Goal: Task Accomplishment & Management: Use online tool/utility

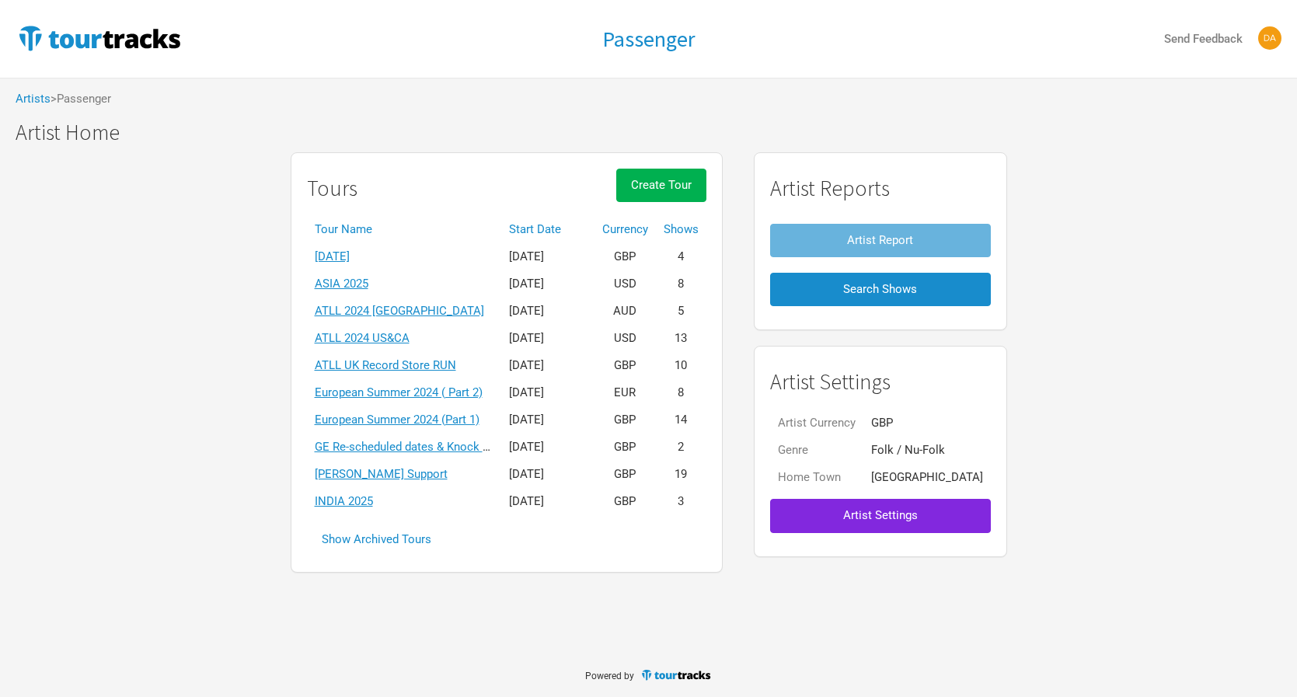
click at [373, 490] on td "INDIA 2025" at bounding box center [404, 501] width 194 height 27
click at [373, 495] on link "INDIA 2025" at bounding box center [344, 501] width 58 height 14
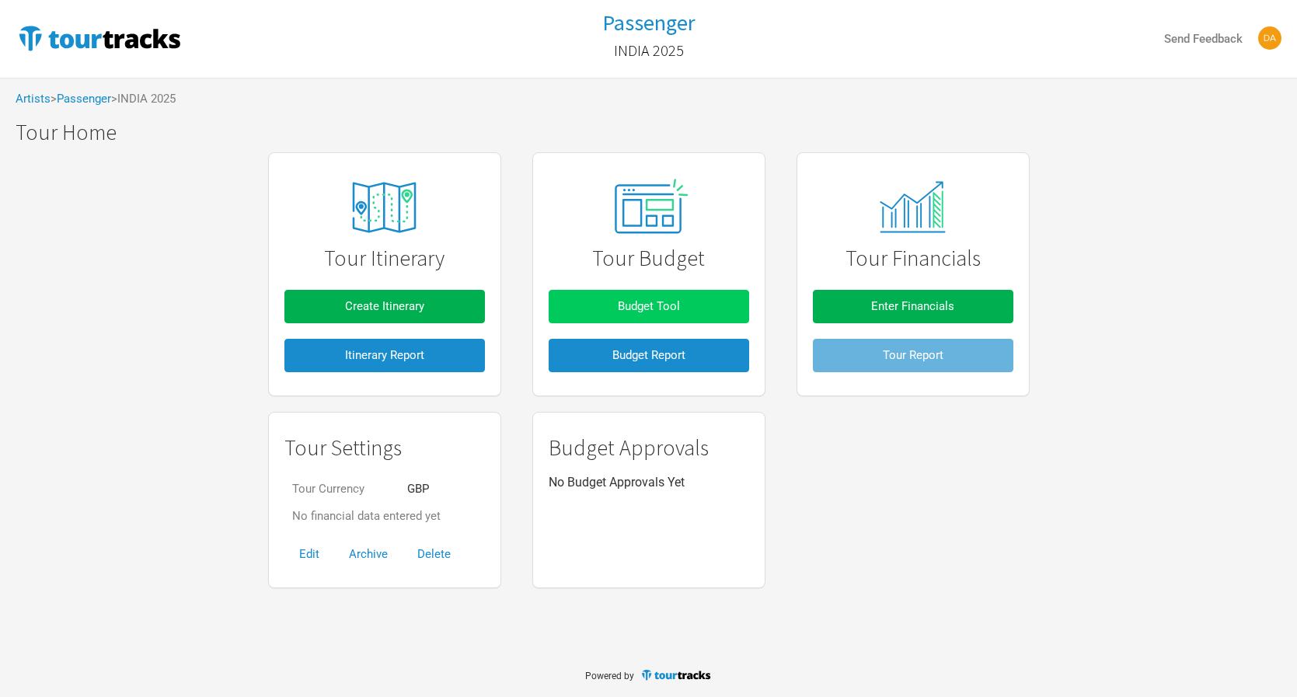
click at [579, 290] on button "Budget Tool" at bounding box center [649, 306] width 200 height 33
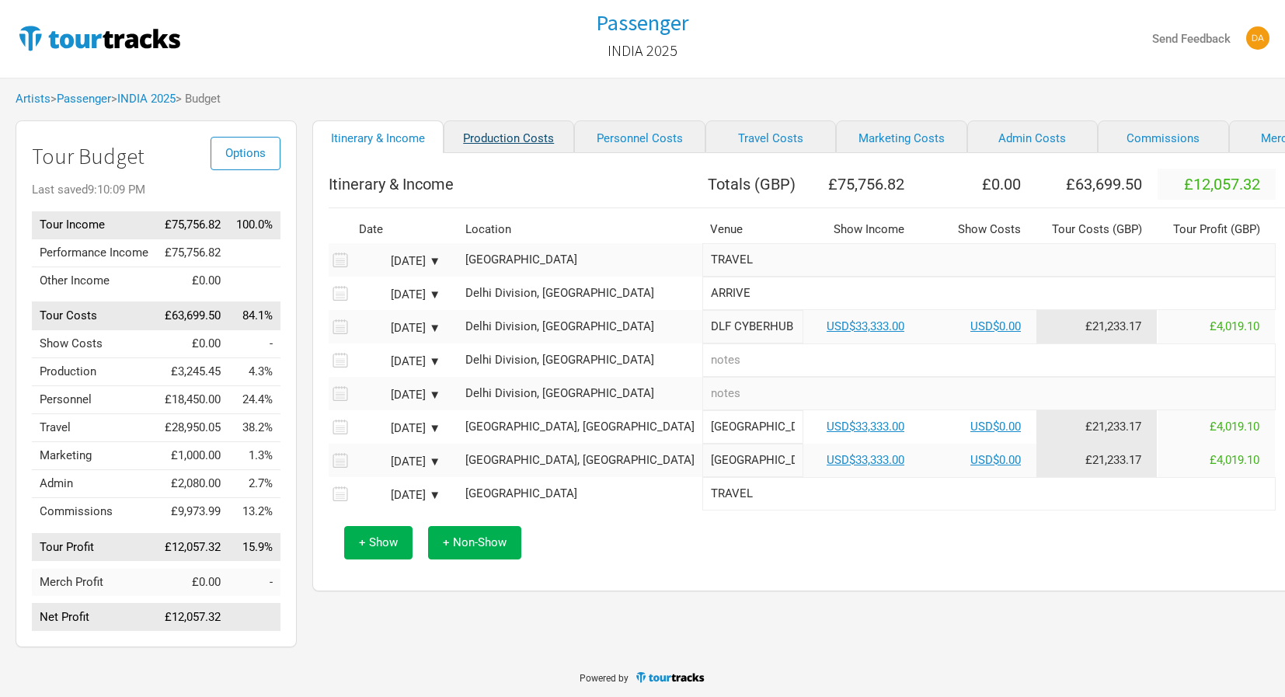
click at [492, 153] on link "Production Costs" at bounding box center [509, 136] width 131 height 33
select select "USD"
select select "Total Days"
select select "USD"
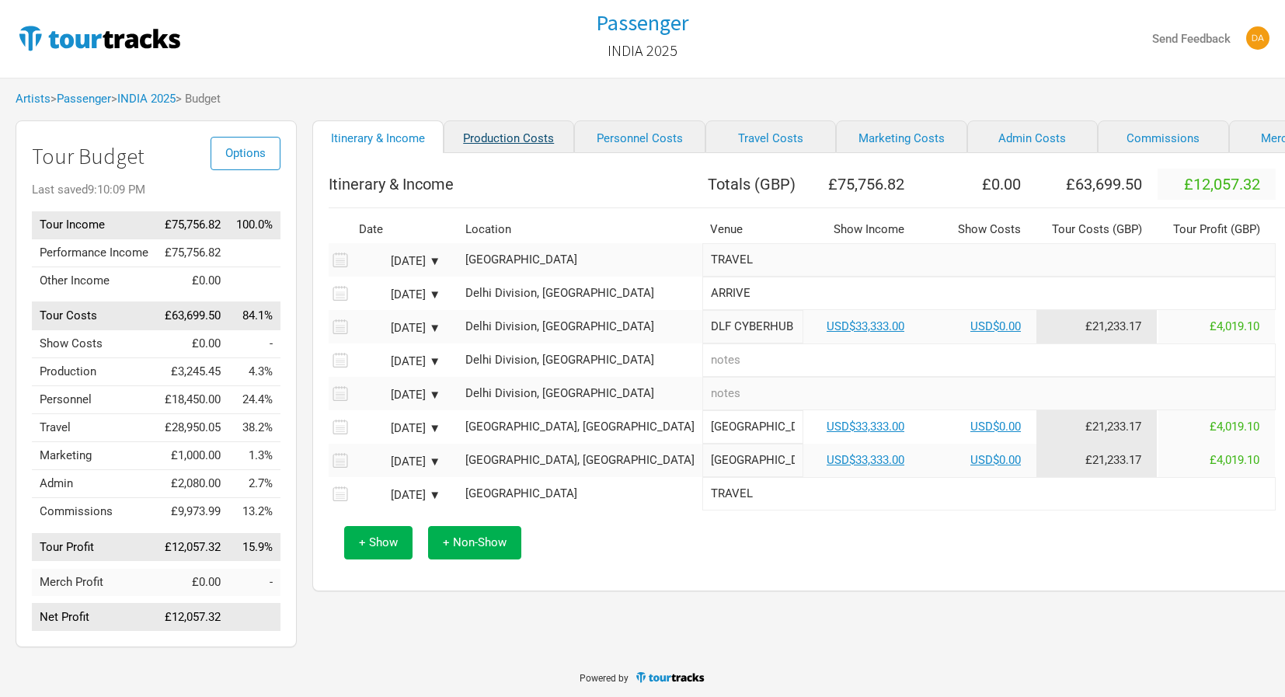
select select "Shows"
select select "GBP"
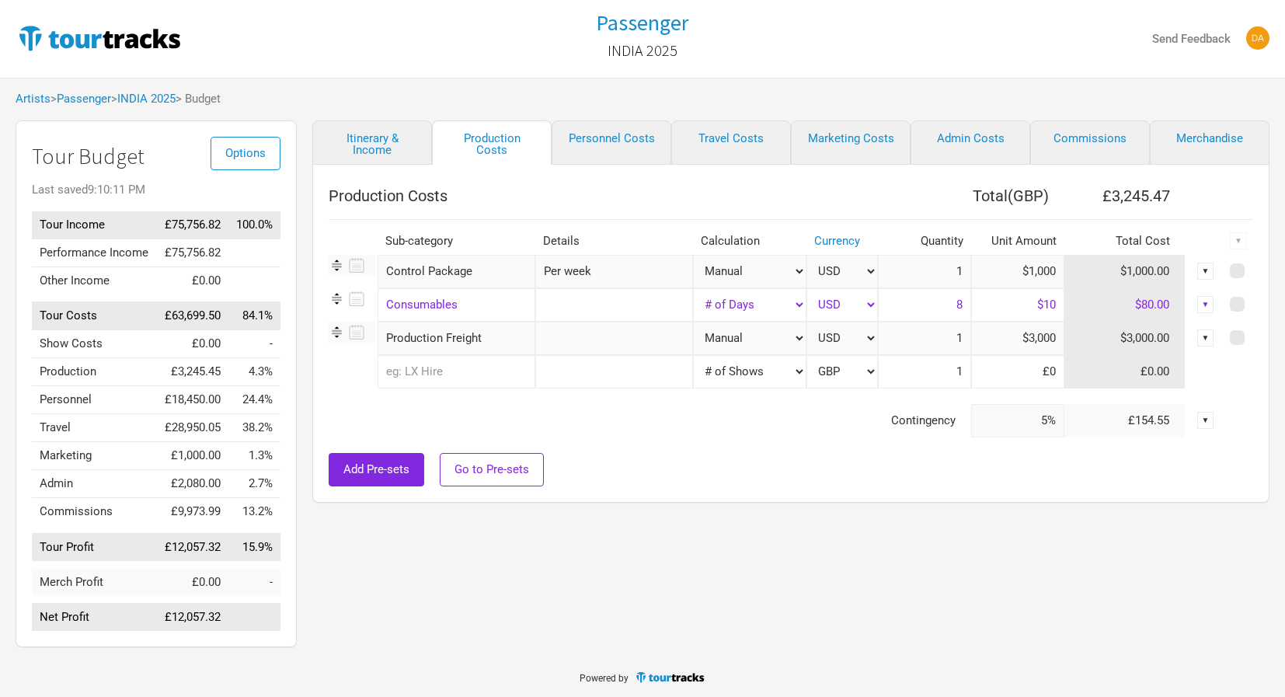
drag, startPoint x: 961, startPoint y: 272, endPoint x: 953, endPoint y: 271, distance: 8.6
click at [953, 271] on input "1" at bounding box center [924, 271] width 93 height 33
type input "2"
click at [1031, 273] on input "$1,000" at bounding box center [1017, 271] width 93 height 33
type input "$3,000"
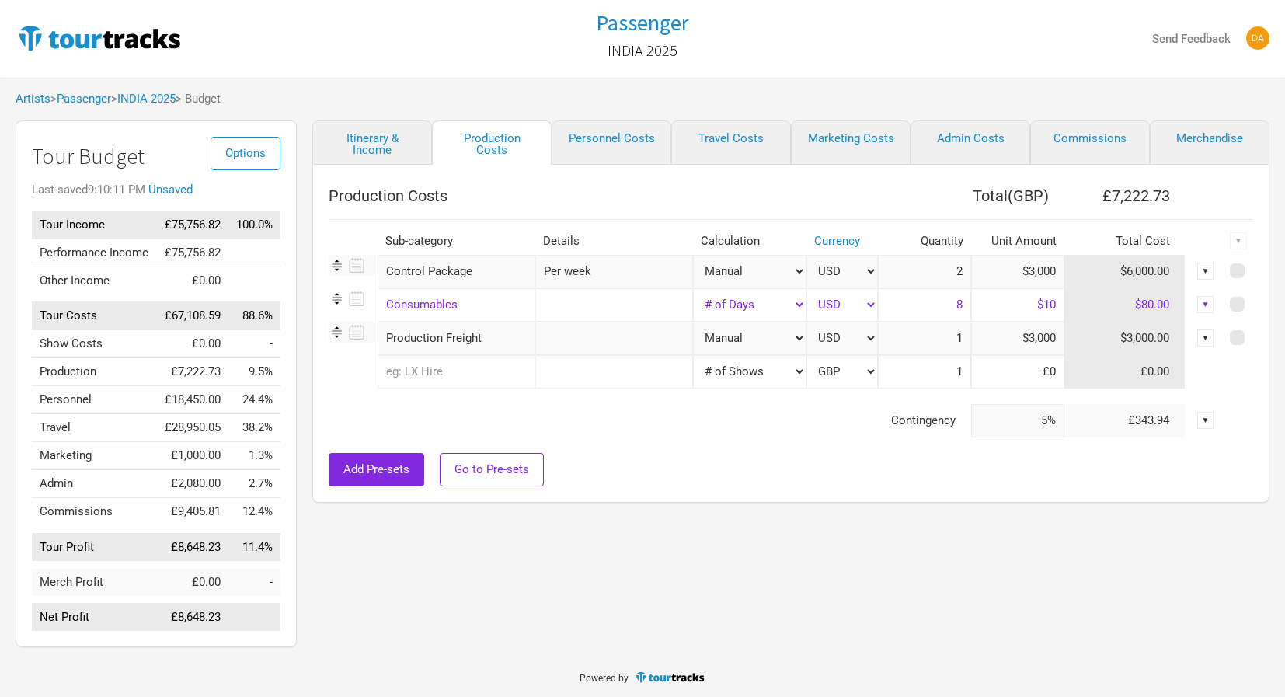
drag, startPoint x: 701, startPoint y: 423, endPoint x: 713, endPoint y: 418, distance: 13.3
click at [701, 423] on td "Contingency" at bounding box center [650, 420] width 643 height 33
click at [406, 381] on input "text" at bounding box center [457, 371] width 158 height 33
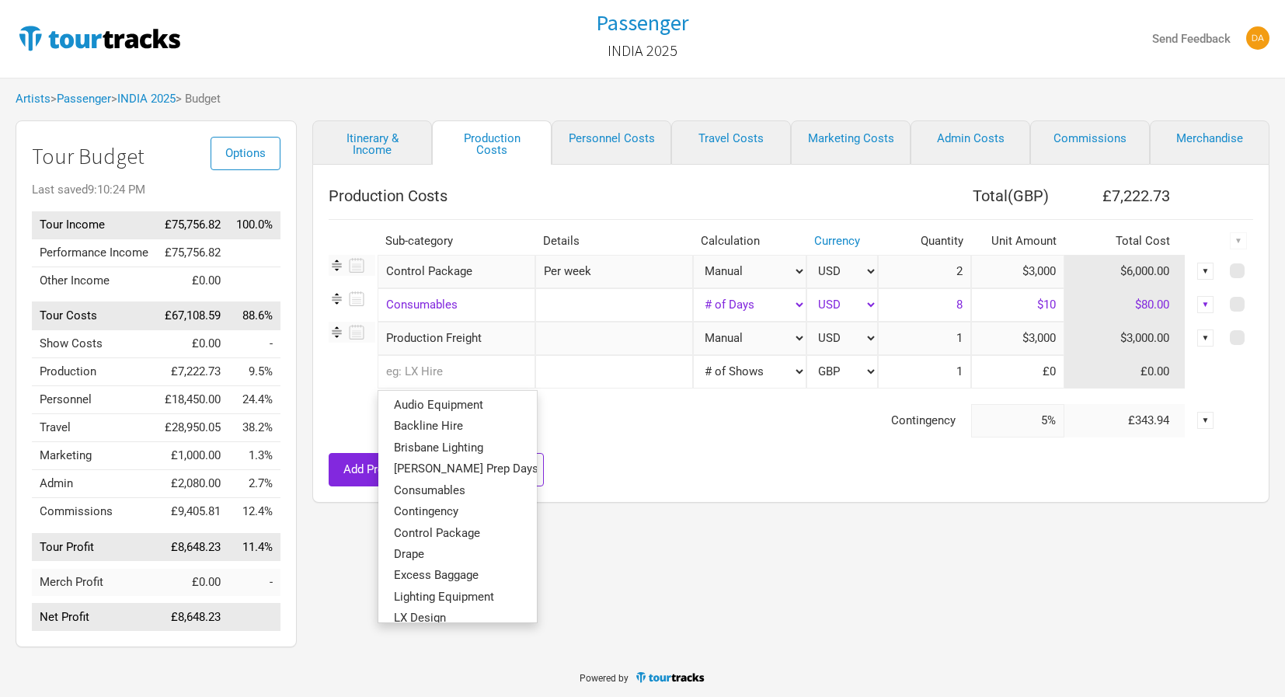
scroll to position [113, 0]
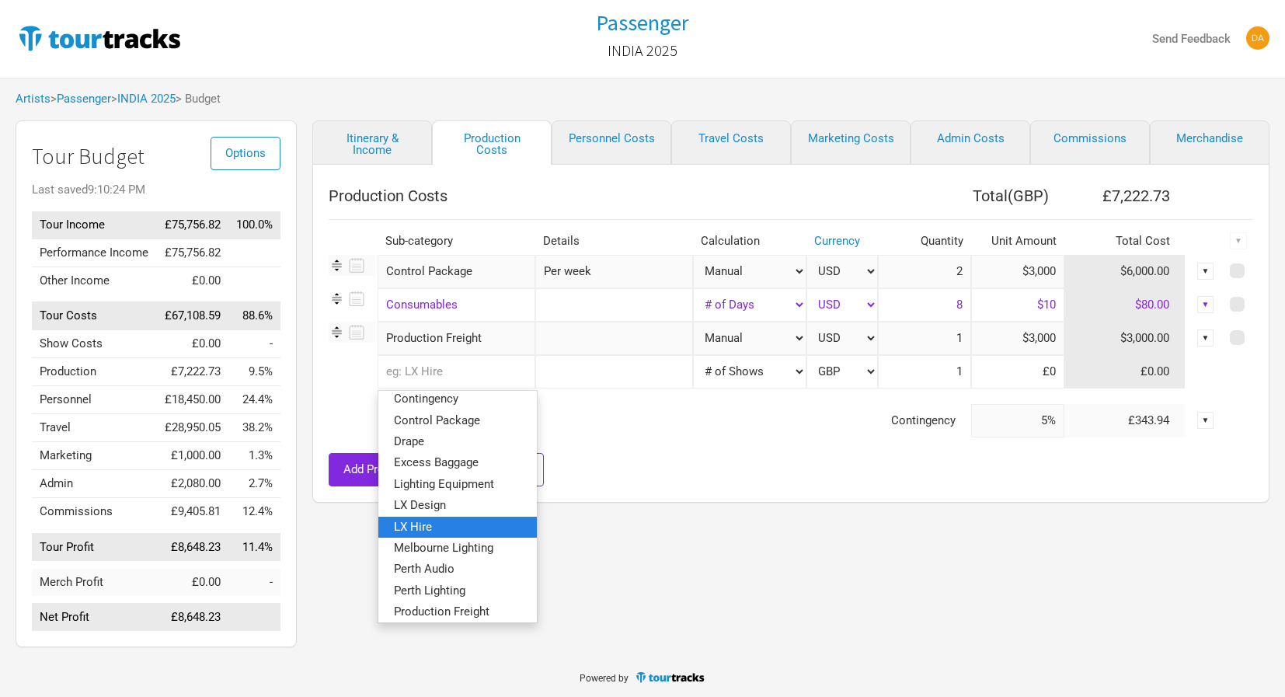
click at [416, 529] on link "LX Hire" at bounding box center [457, 526] width 159 height 21
select select "Shows"
select select "GBP"
select select "Shows"
select select "GBP"
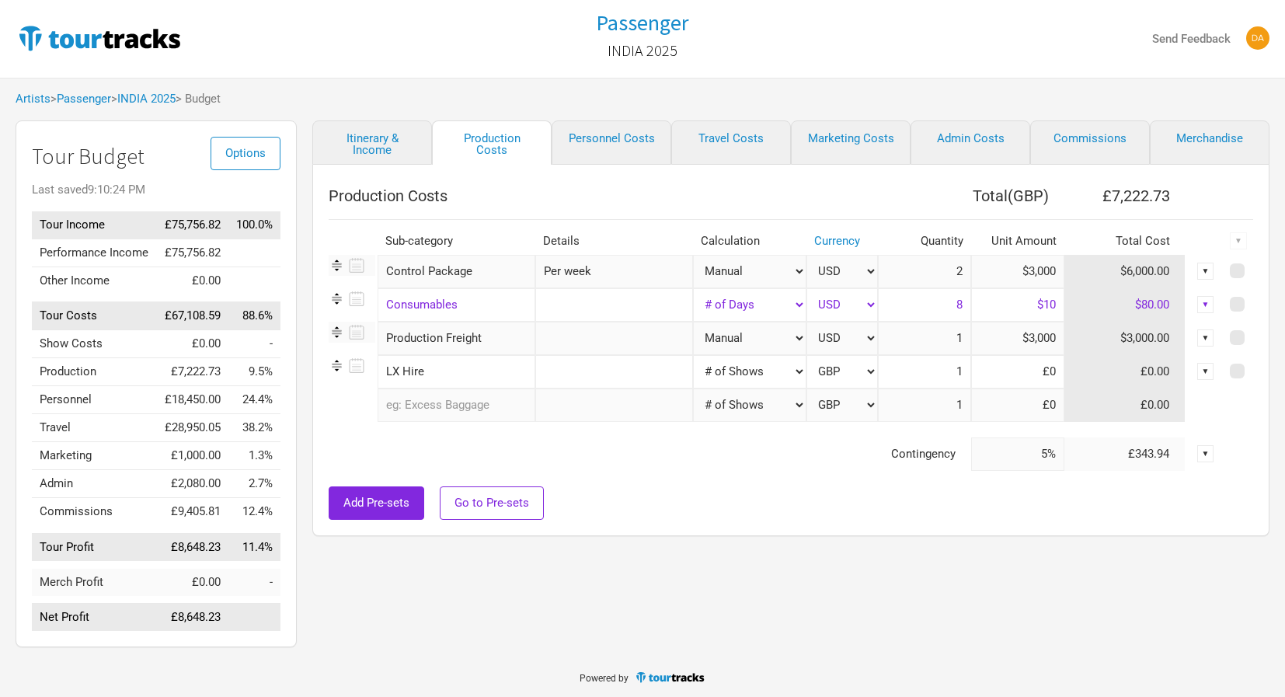
type input "3"
click at [1061, 372] on input at bounding box center [1017, 371] width 93 height 33
type input "£0"
click at [1043, 366] on input at bounding box center [1017, 371] width 93 height 33
type input "£1,000"
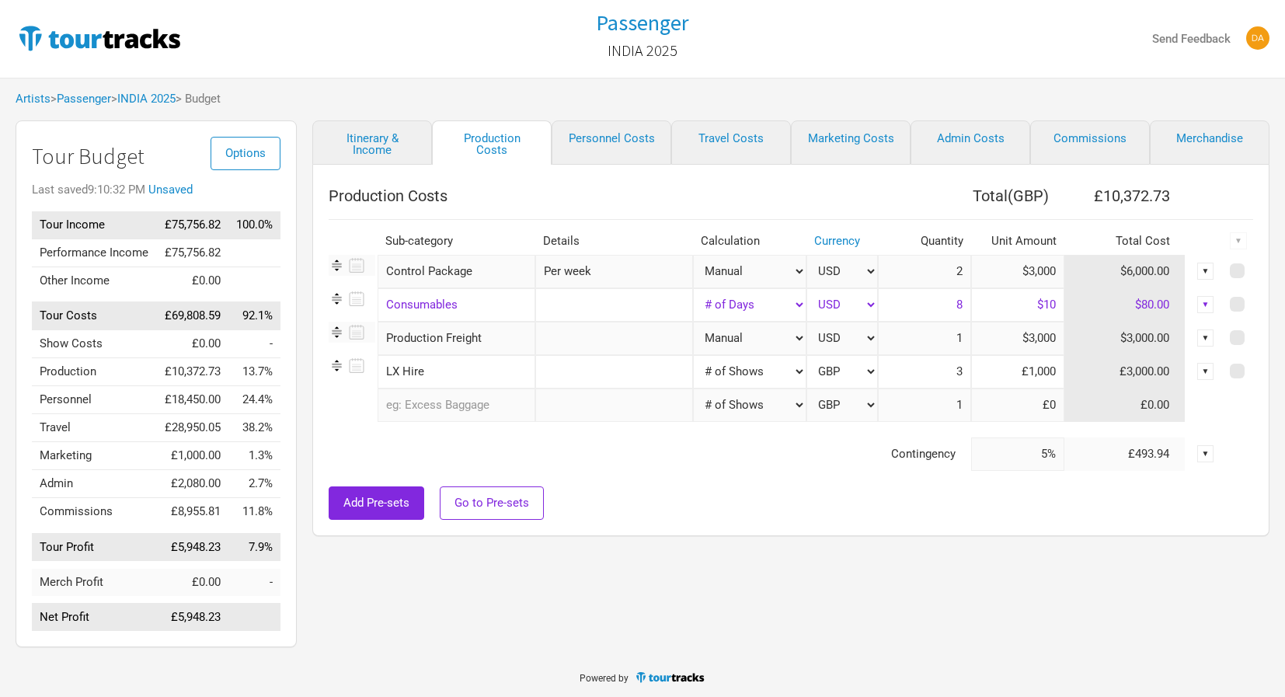
click at [699, 456] on td "Contingency" at bounding box center [650, 453] width 643 height 33
click at [610, 183] on th "Production Costs" at bounding box center [603, 195] width 549 height 31
click at [644, 131] on link "Personnel Costs" at bounding box center [612, 142] width 120 height 44
select select "GBP"
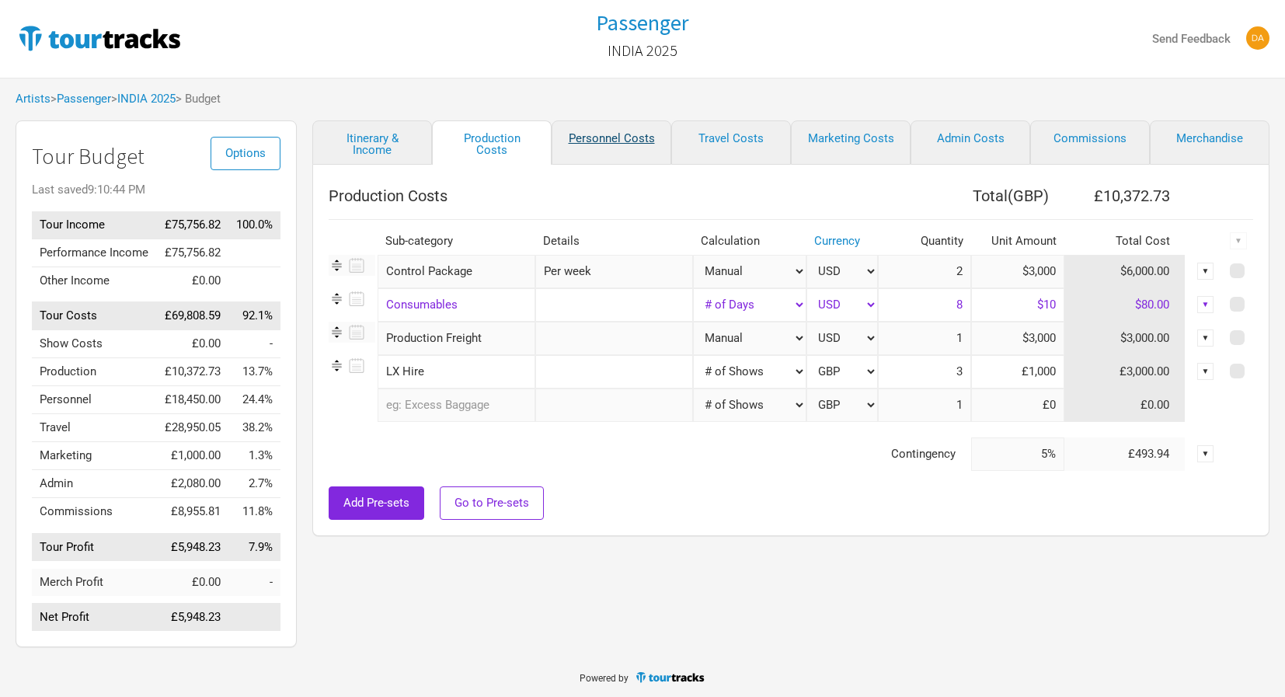
select select "GBP"
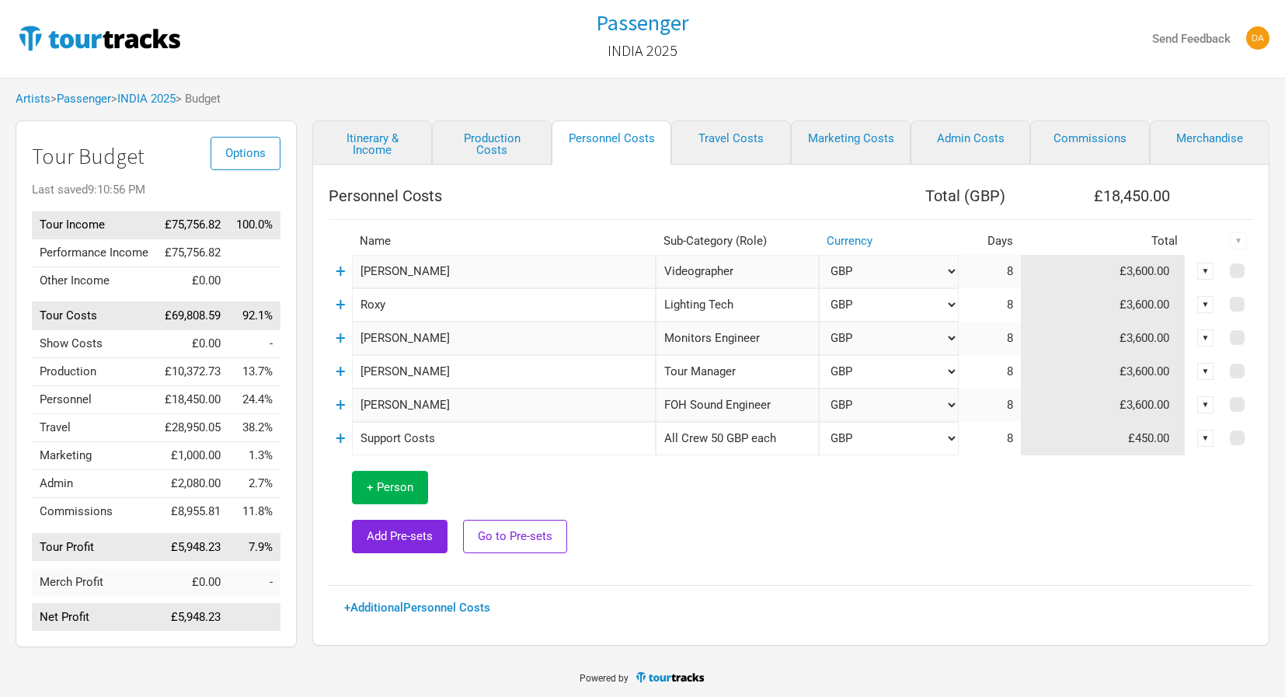
click at [333, 271] on td "+" at bounding box center [340, 271] width 23 height 33
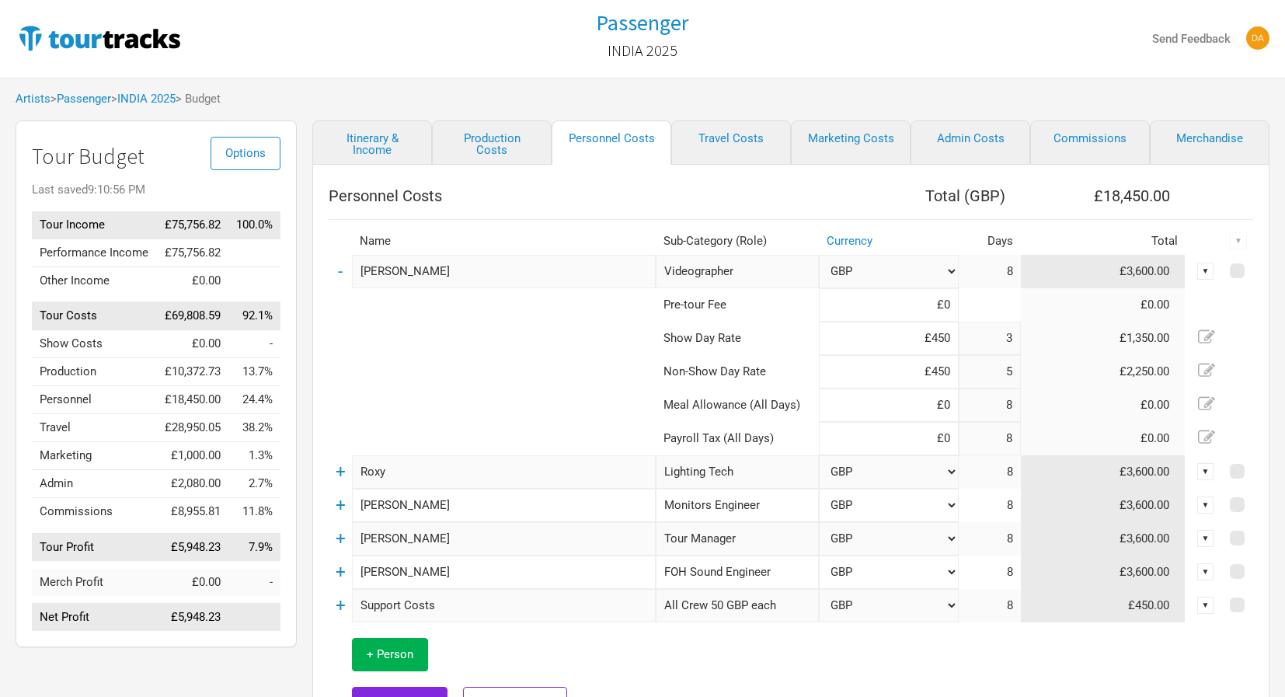
drag, startPoint x: 932, startPoint y: 337, endPoint x: 946, endPoint y: 336, distance: 14.8
click at [949, 339] on input "£450" at bounding box center [889, 338] width 140 height 33
type input "£600"
click at [333, 473] on td "+" at bounding box center [340, 471] width 23 height 33
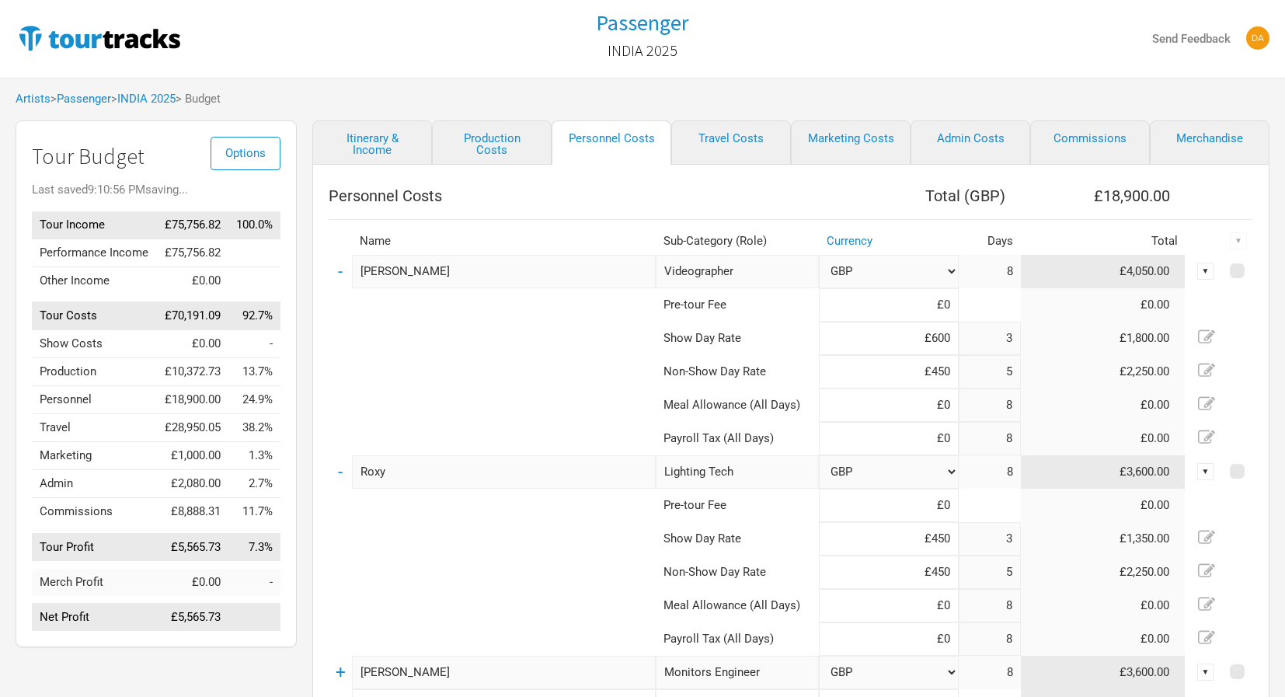
click at [966, 540] on tr "Show Day Rate £450 3 £1,350.00" at bounding box center [791, 538] width 925 height 33
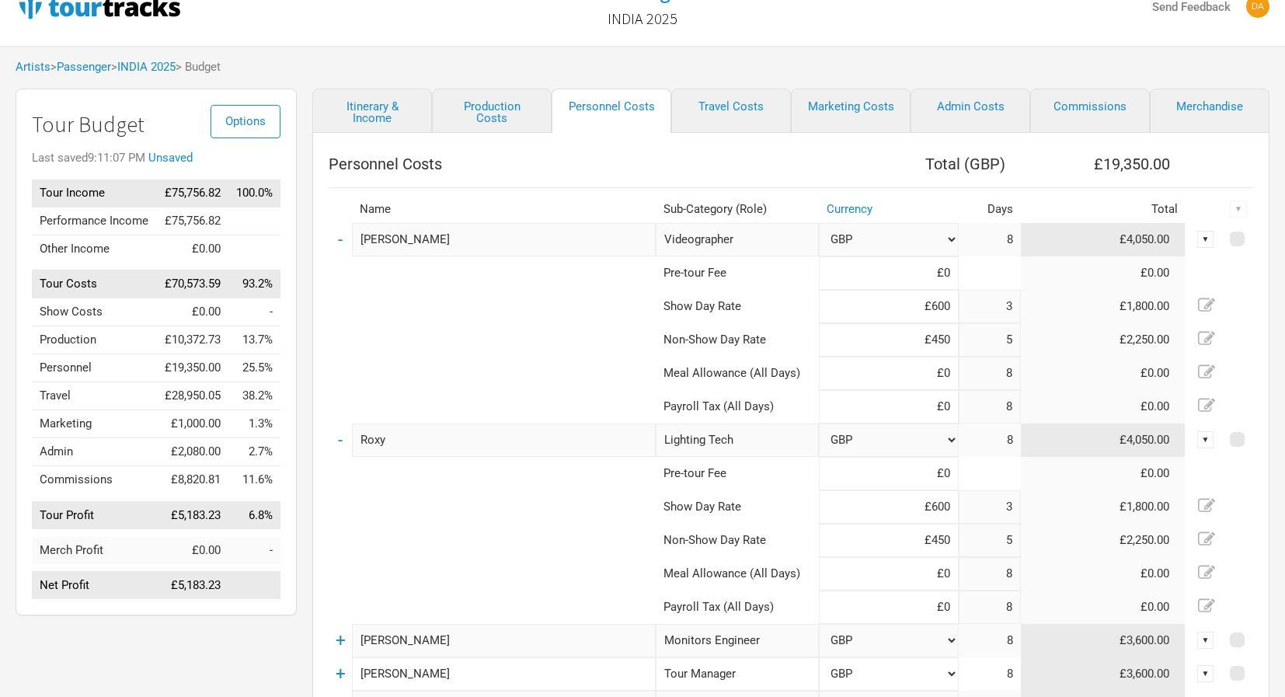
scroll to position [164, 0]
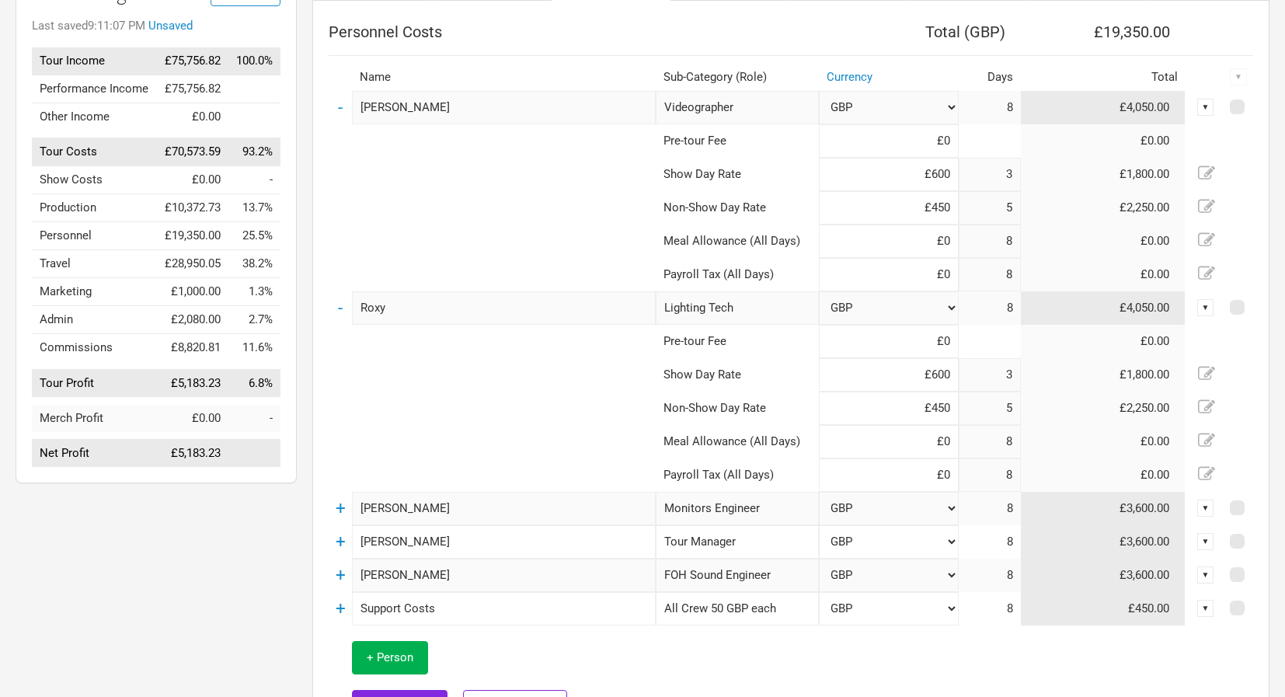
type input "£600"
click at [346, 508] on td "+" at bounding box center [340, 508] width 23 height 33
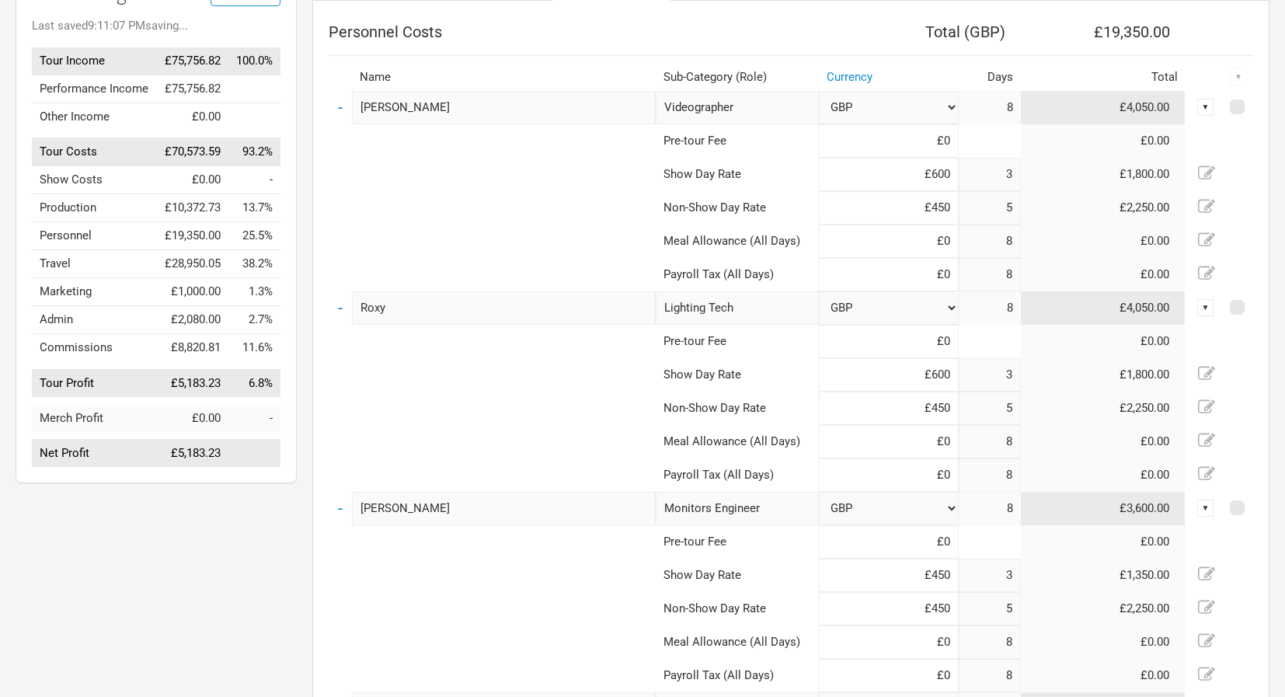
click at [984, 577] on tr "Show Day Rate £450 3 £1,350.00" at bounding box center [791, 575] width 925 height 33
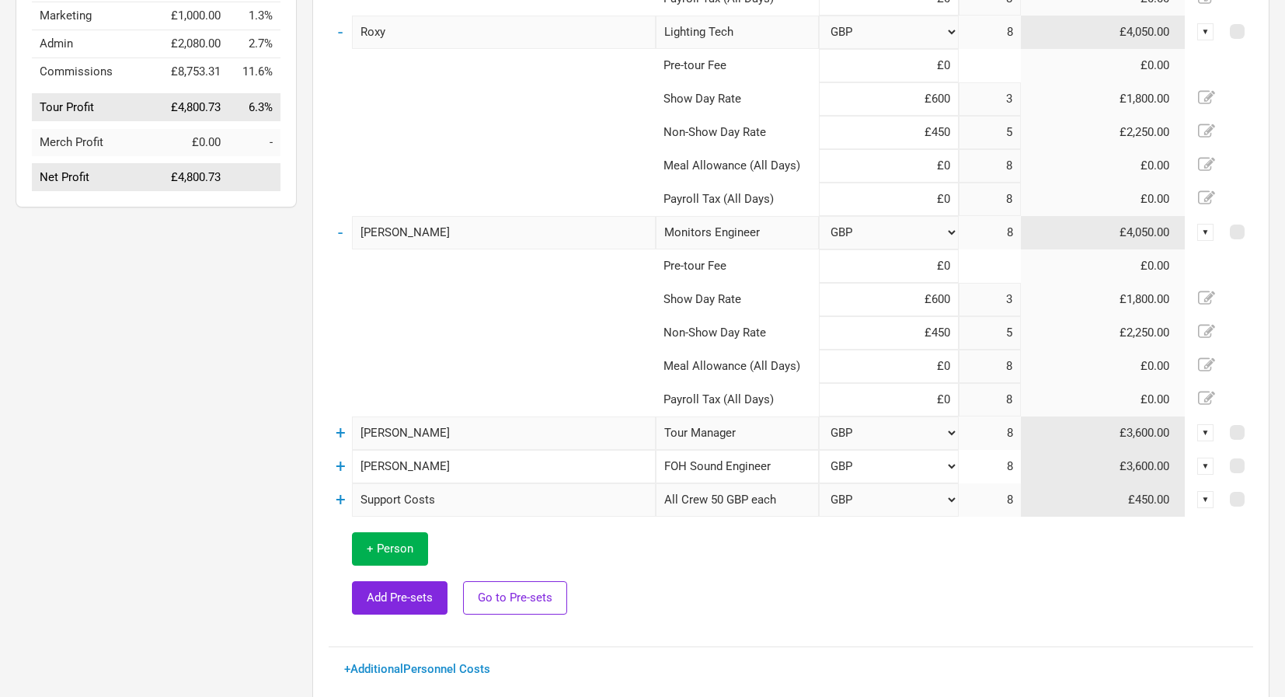
scroll to position [443, 0]
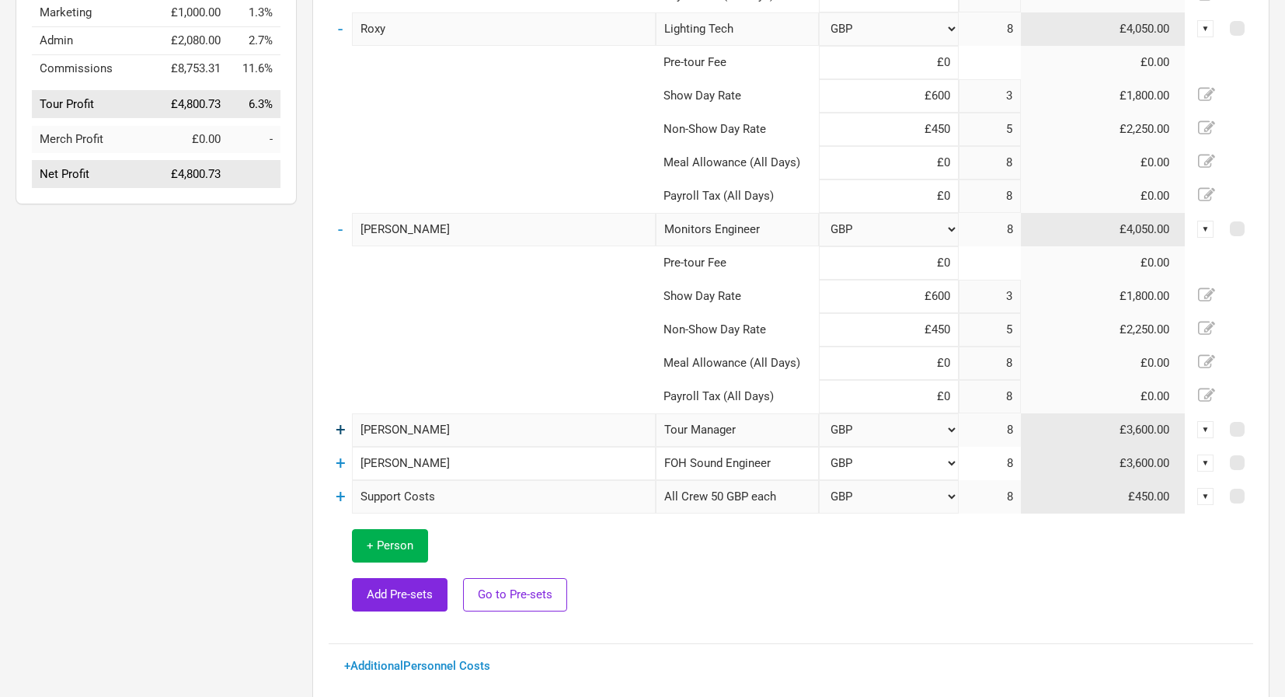
type input "£600"
click at [341, 433] on link "+" at bounding box center [341, 430] width 10 height 20
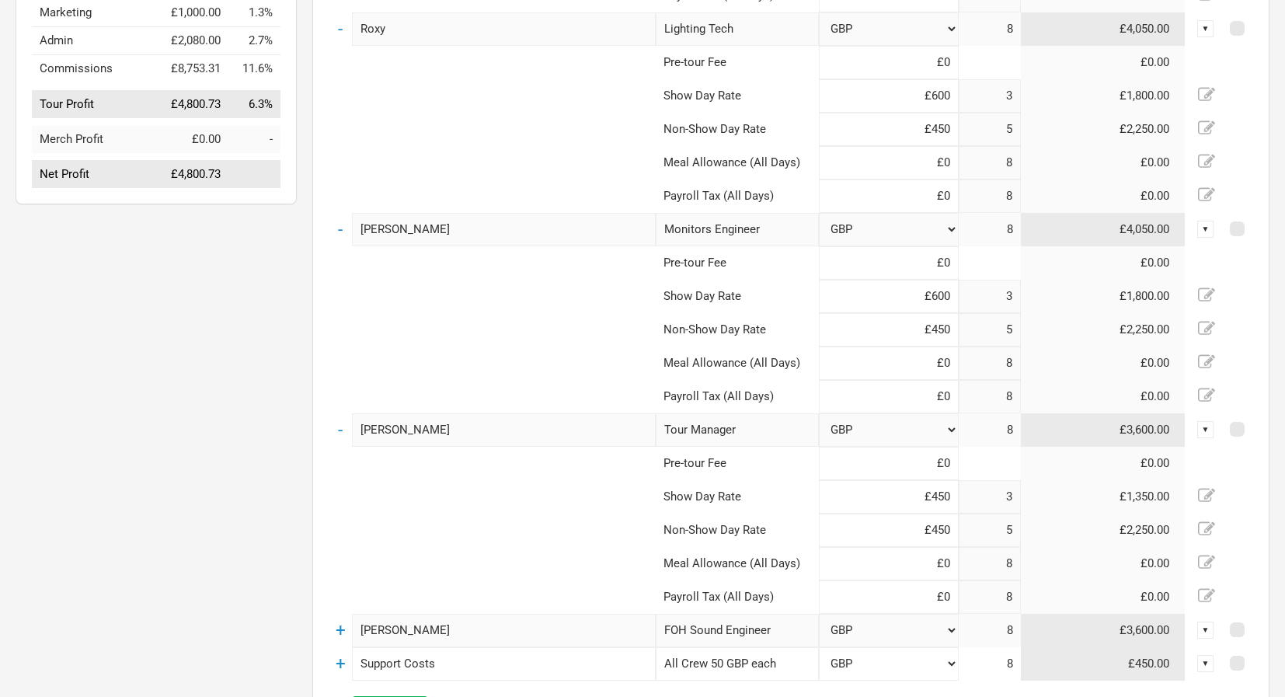
drag, startPoint x: 930, startPoint y: 502, endPoint x: 950, endPoint y: 498, distance: 20.6
click at [950, 498] on input "£450" at bounding box center [889, 496] width 140 height 33
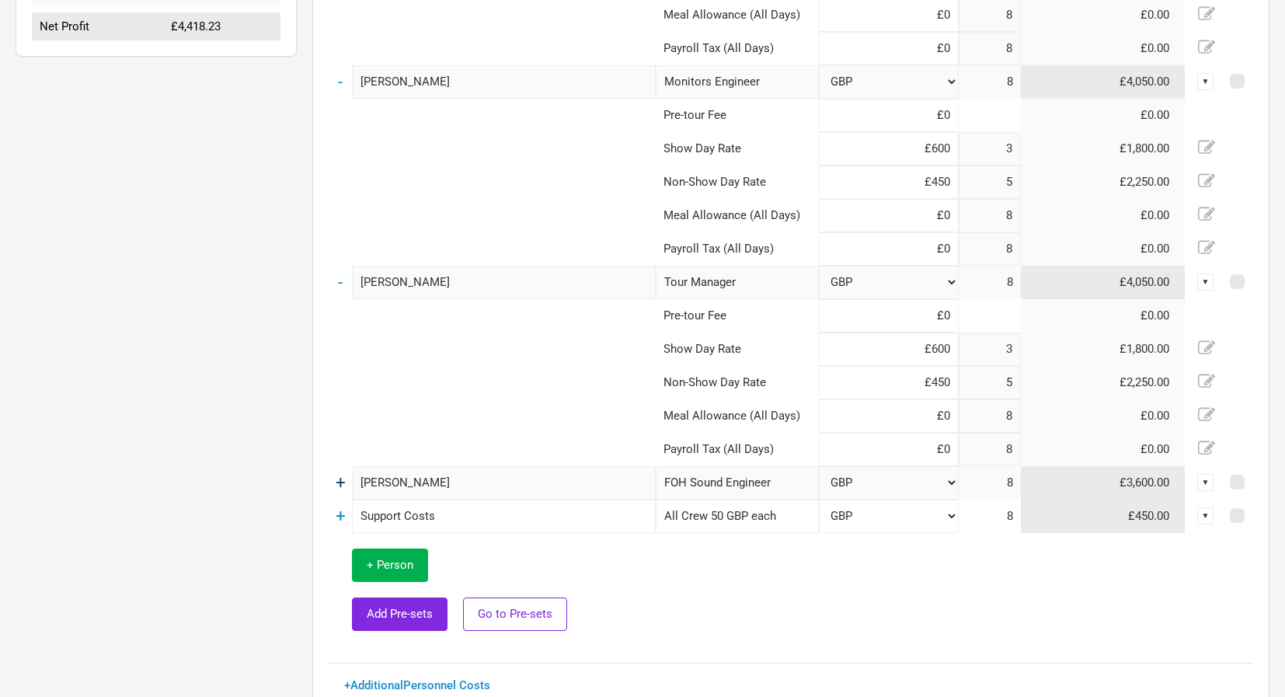
type input "£600"
click at [341, 485] on link "+" at bounding box center [341, 482] width 10 height 20
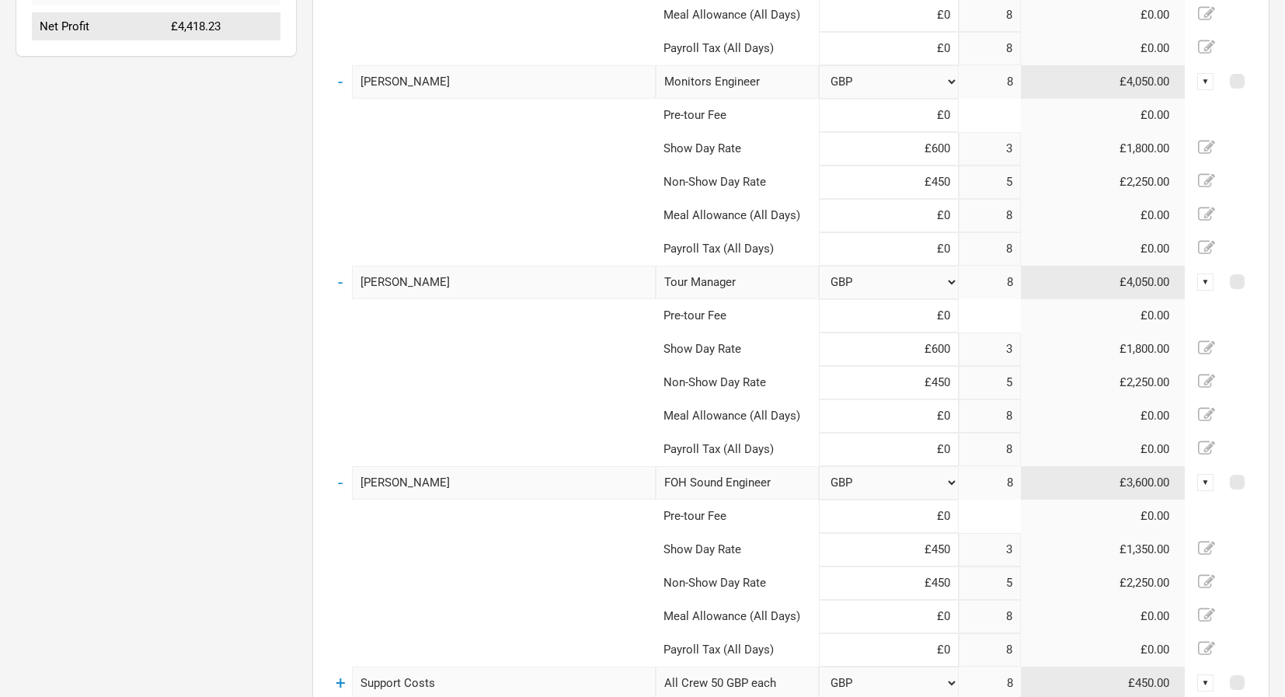
drag, startPoint x: 932, startPoint y: 549, endPoint x: 952, endPoint y: 550, distance: 20.3
click at [952, 550] on input "£450" at bounding box center [889, 549] width 140 height 33
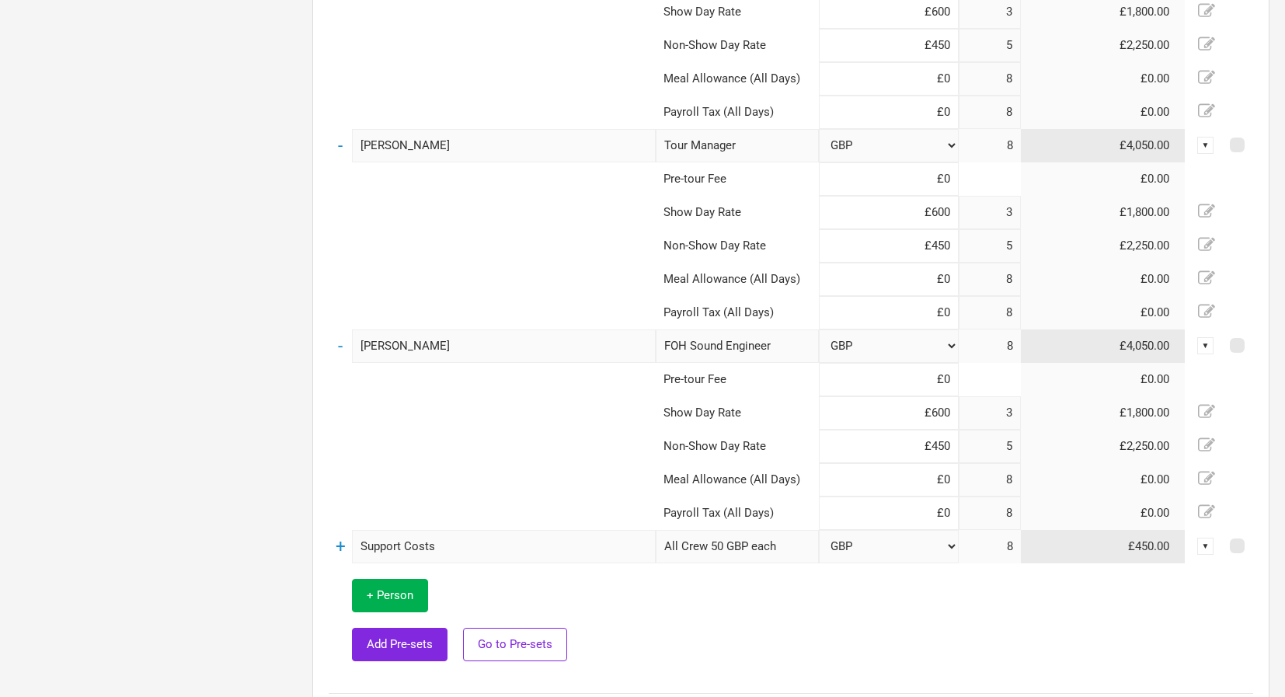
scroll to position [835, 0]
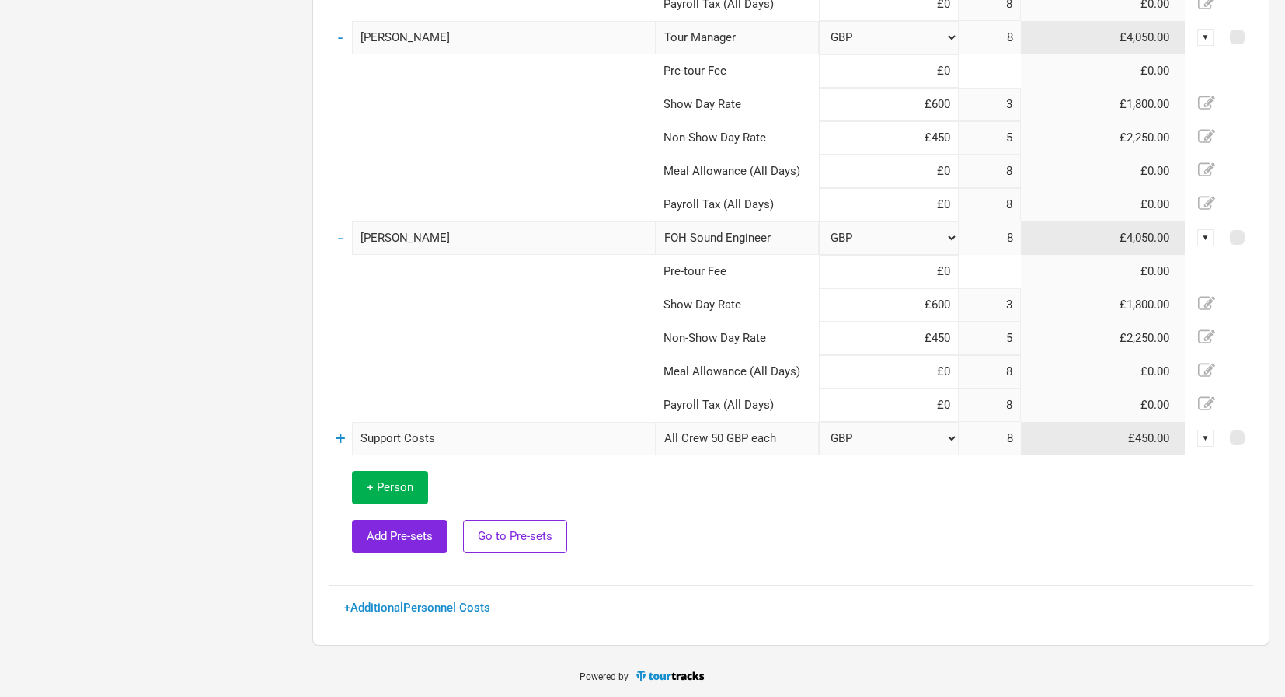
type input "£600"
click at [819, 509] on td at bounding box center [954, 512] width 597 height 114
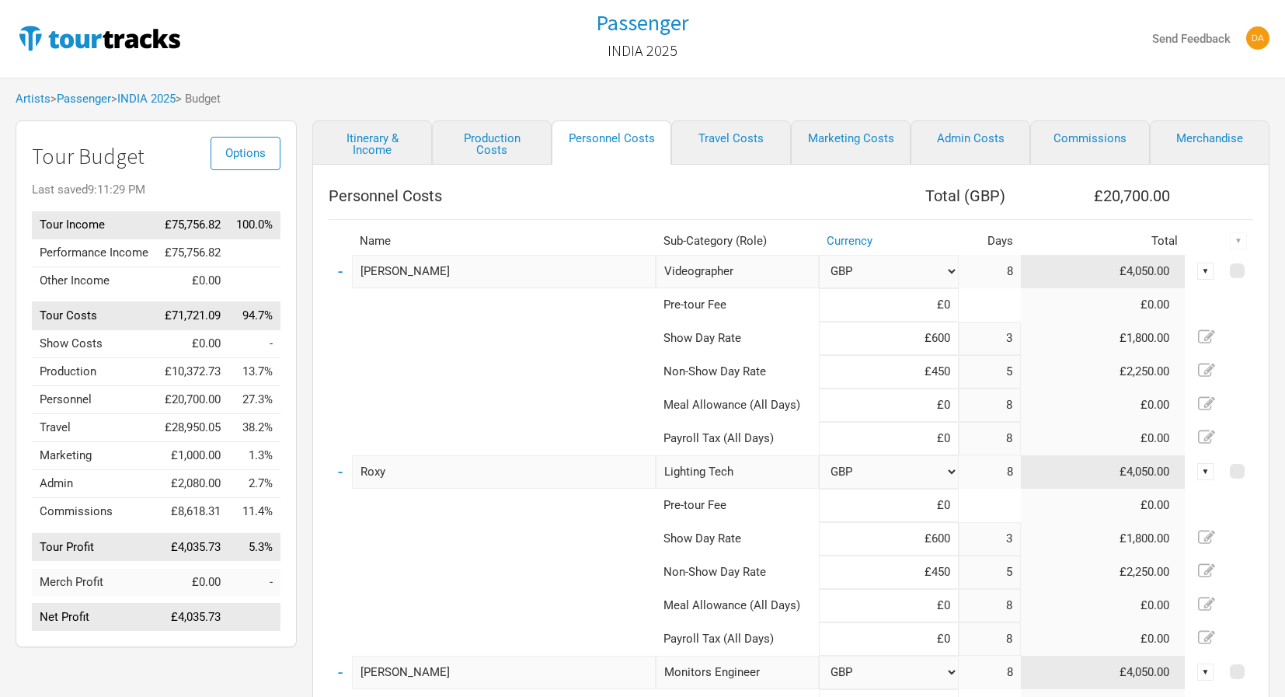
click at [347, 275] on td "-" at bounding box center [340, 271] width 23 height 33
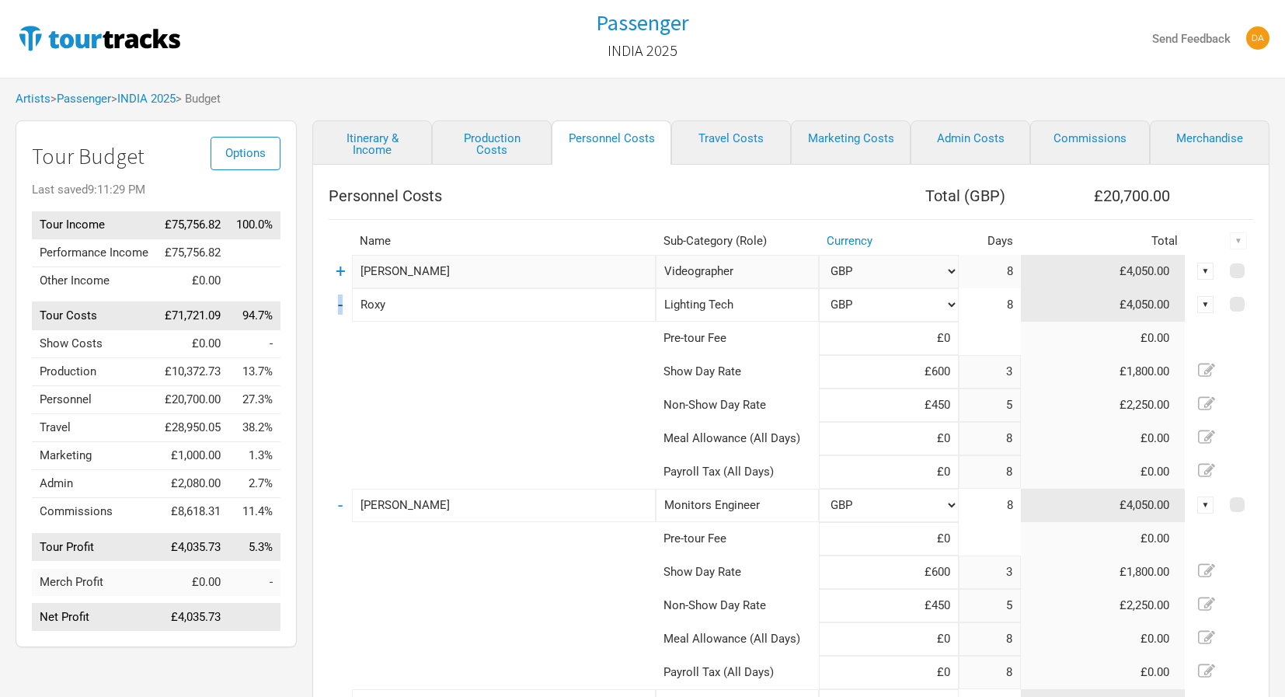
click at [341, 301] on link "-" at bounding box center [340, 304] width 5 height 20
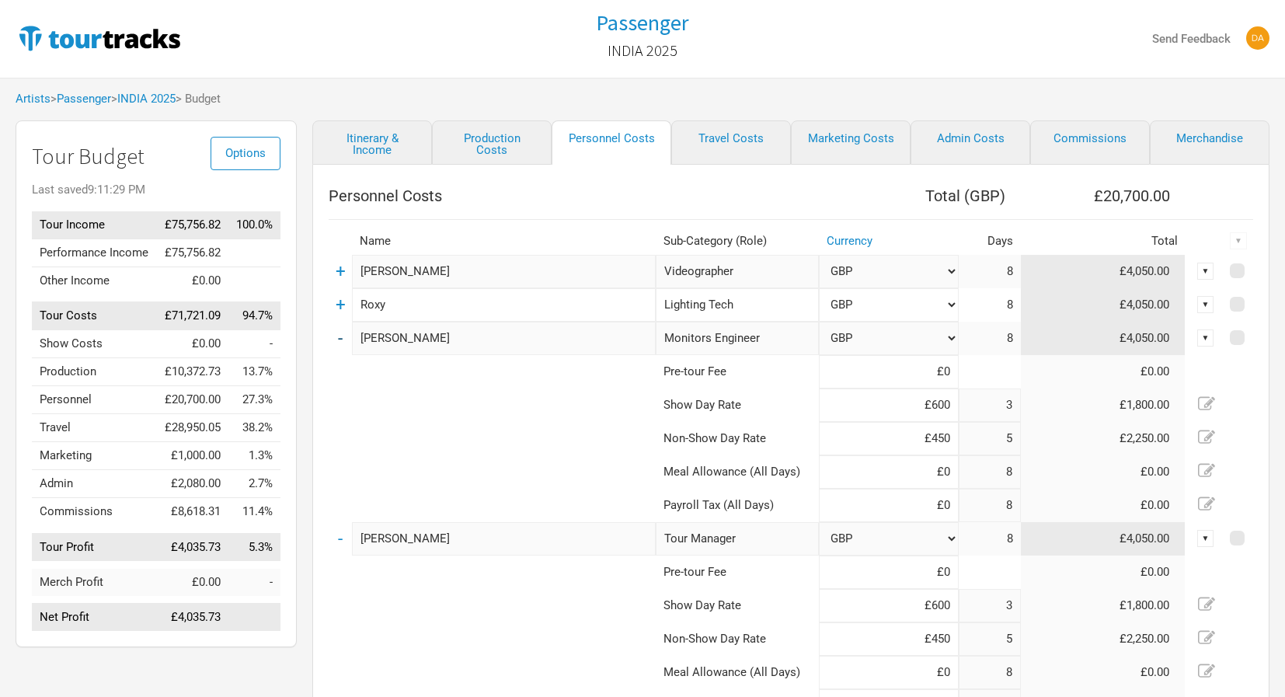
click at [341, 336] on link "-" at bounding box center [340, 338] width 5 height 20
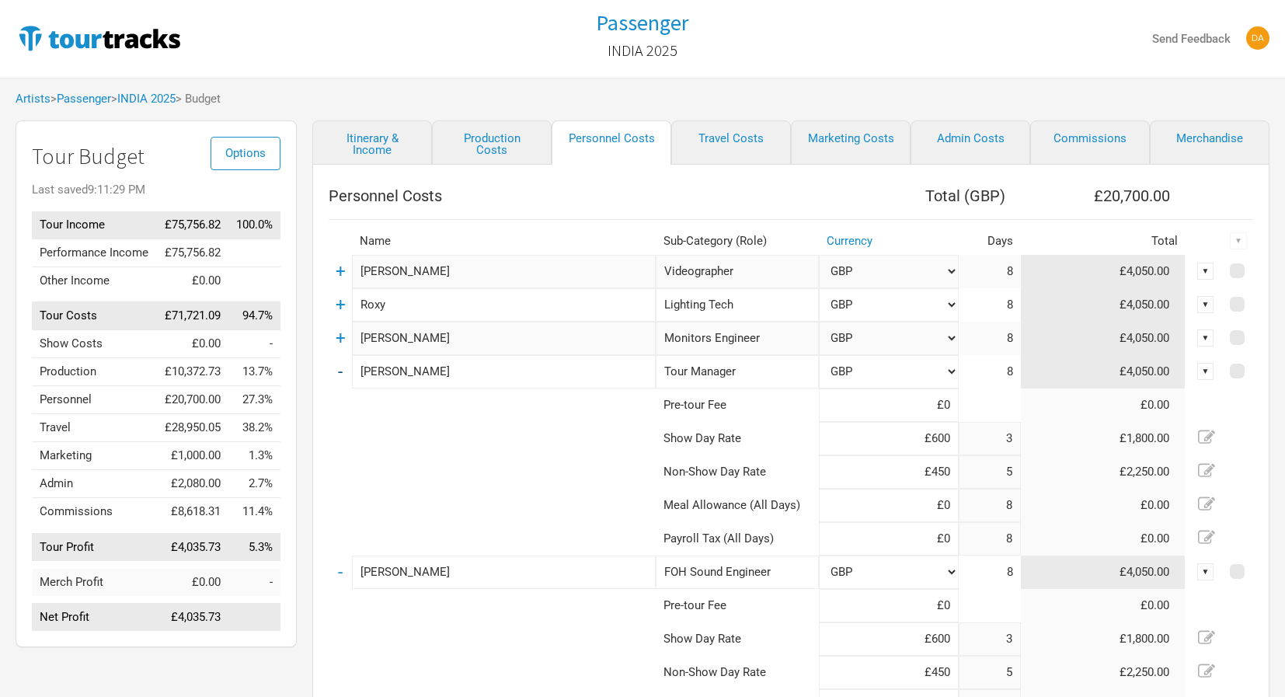
click at [343, 366] on link "-" at bounding box center [340, 371] width 5 height 20
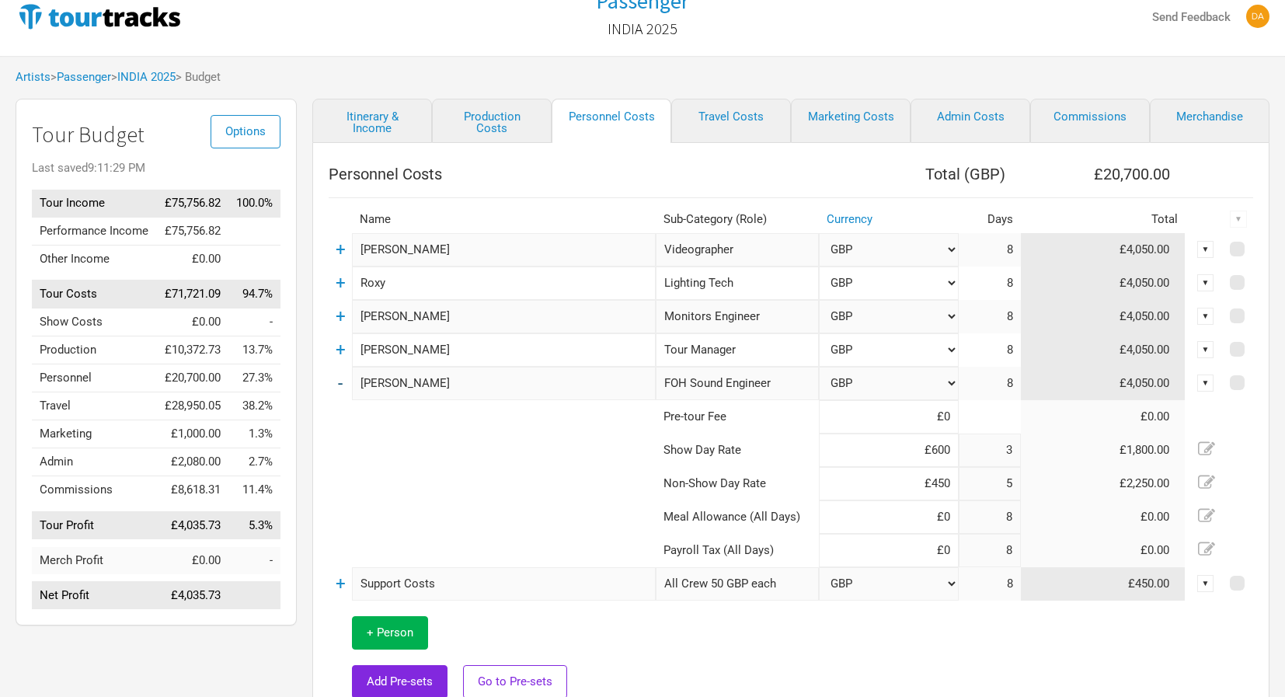
click at [343, 376] on link "-" at bounding box center [340, 383] width 5 height 20
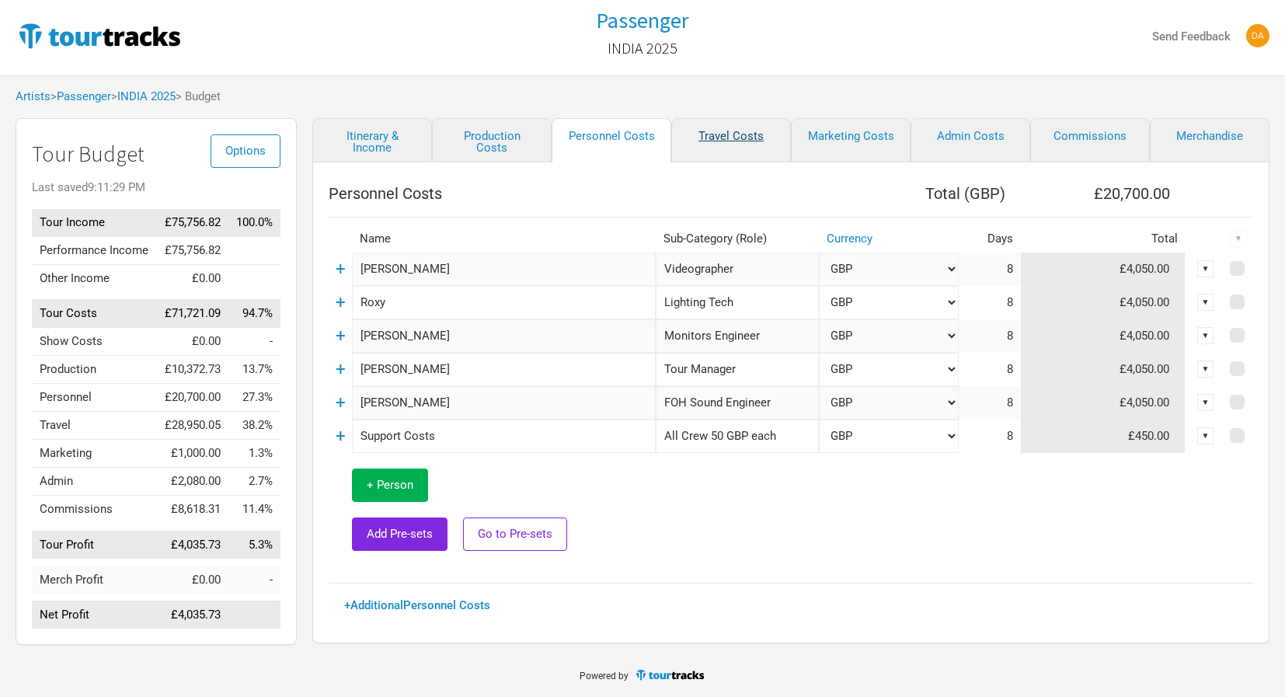
click at [726, 120] on link "Travel Costs" at bounding box center [731, 140] width 120 height 44
select select "GBP"
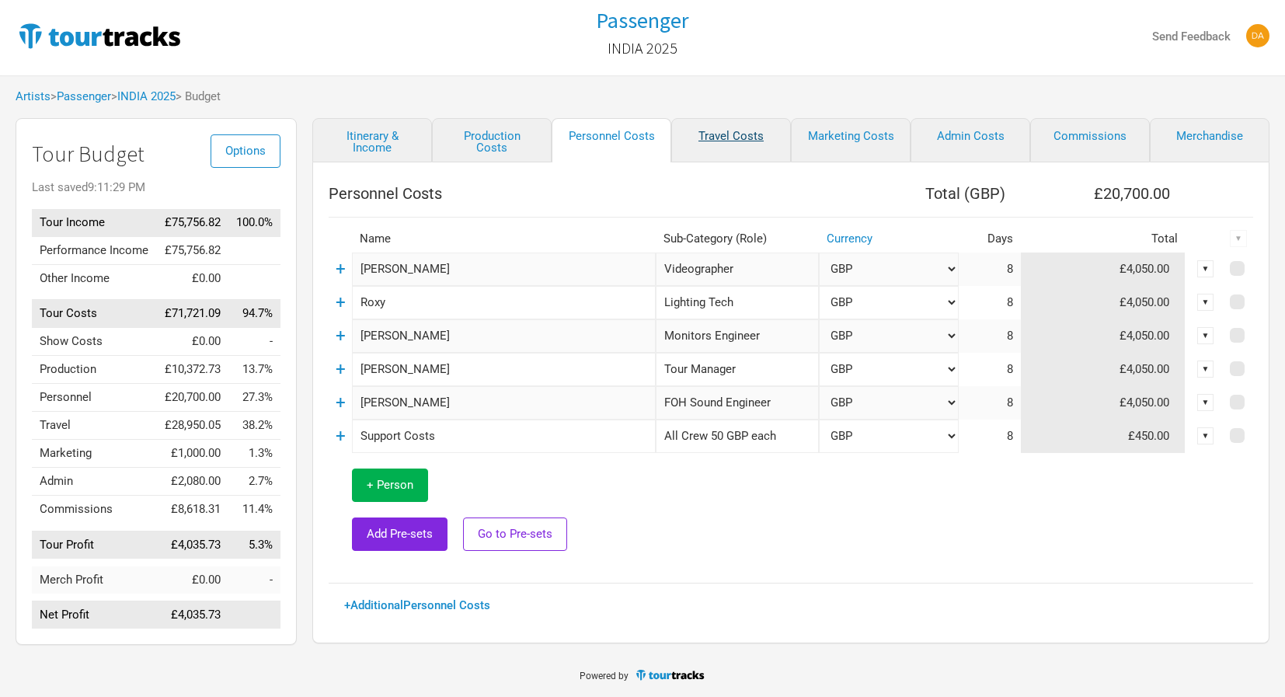
select select "GBP"
select select "Total Days"
select select "GBP"
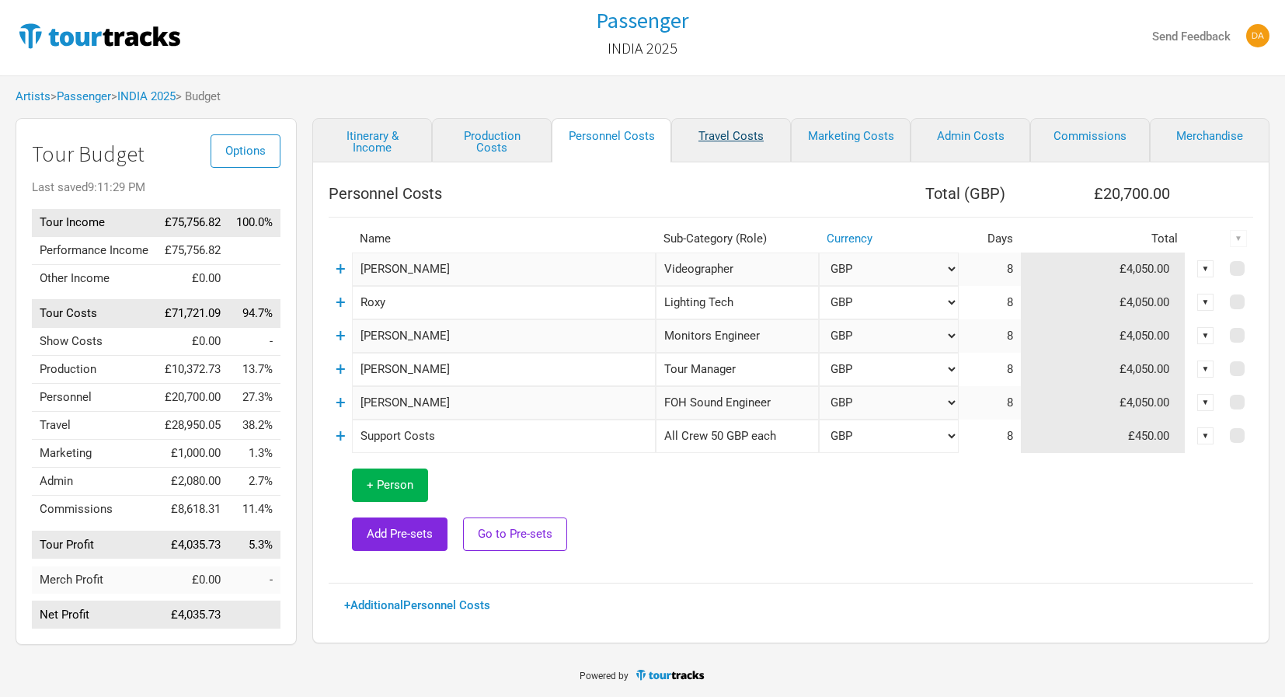
select select "GBP"
select select "EUR"
select select "GBP"
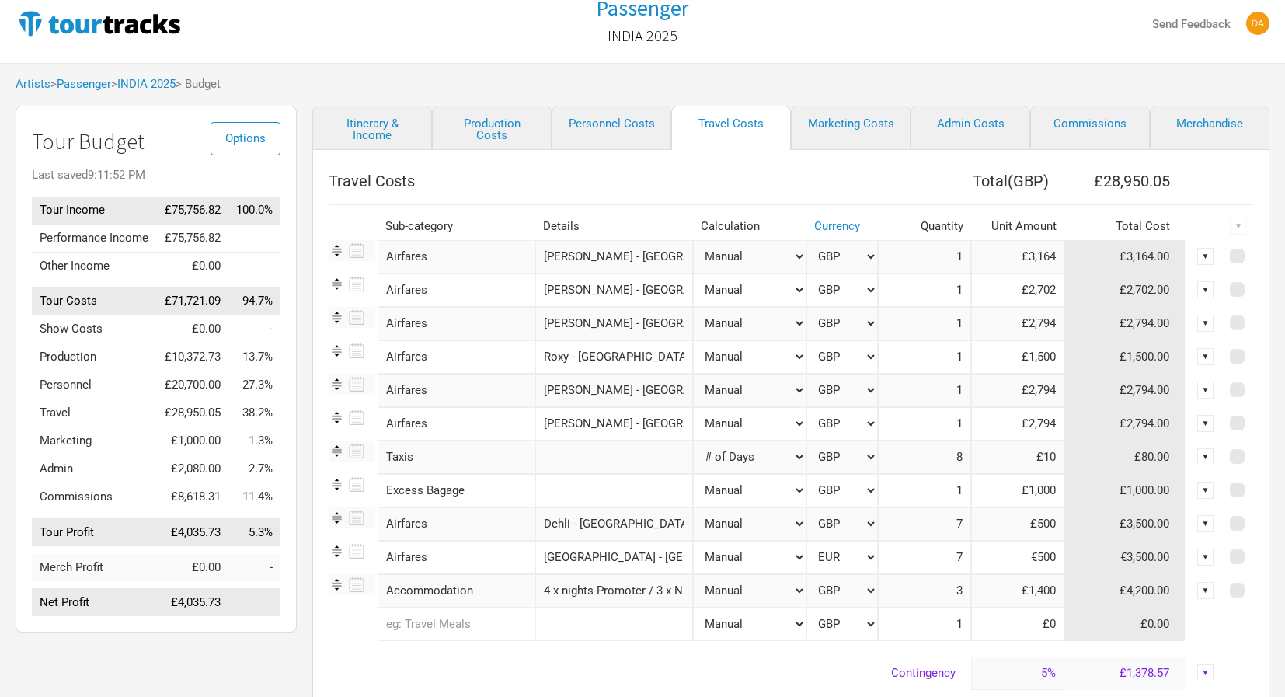
click at [1030, 527] on input "£500" at bounding box center [1017, 523] width 93 height 33
select select "USD"
type input "$500"
select select "USD"
type input "$500"
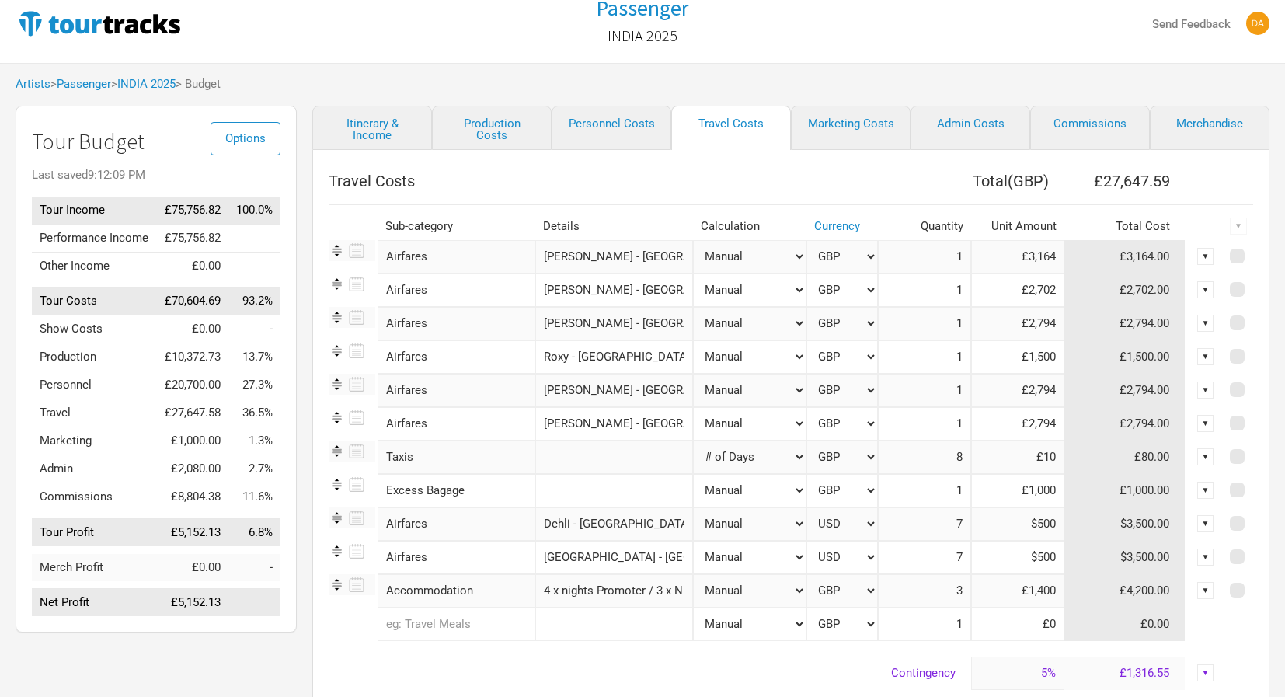
select select "GBP"
type input "£500"
select select "GBP"
type input "£500"
click at [1088, 114] on link "Commissions" at bounding box center [1090, 128] width 120 height 44
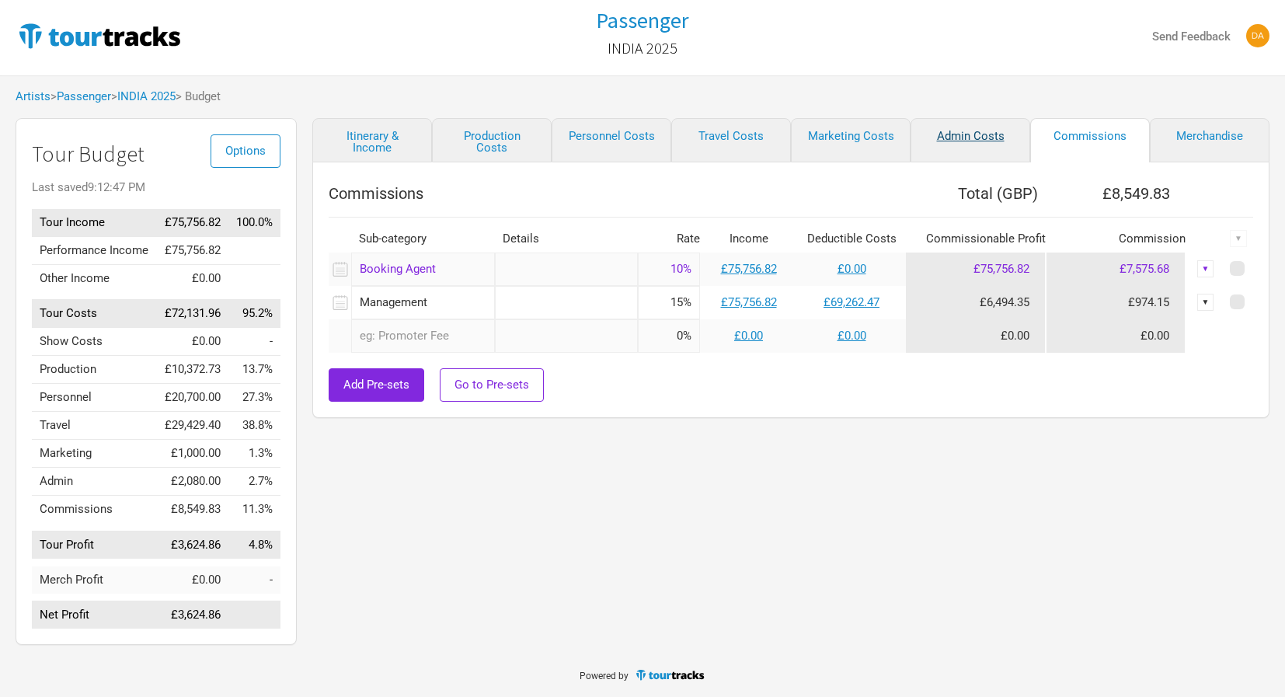
click at [948, 123] on link "Admin Costs" at bounding box center [971, 140] width 120 height 44
select select "GBP"
select select "Total Days"
select select "GBP"
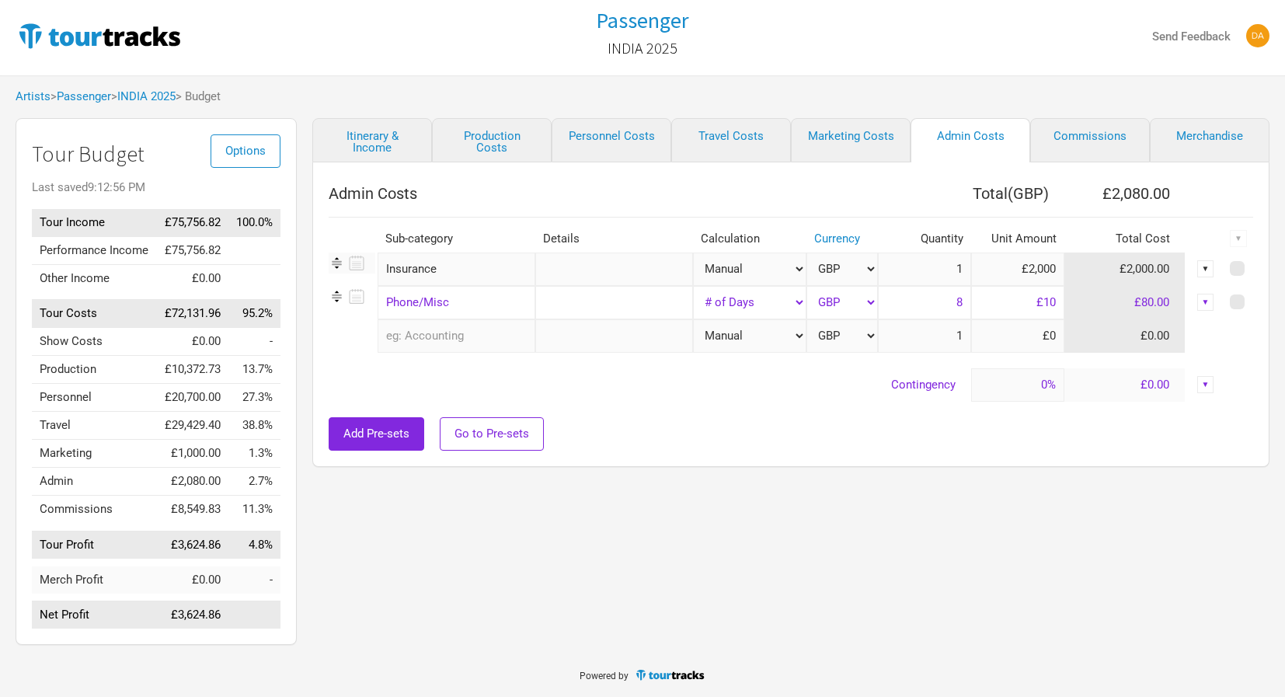
click at [1023, 263] on input "£2,000" at bounding box center [1017, 269] width 93 height 33
drag, startPoint x: 1024, startPoint y: 255, endPoint x: 1057, endPoint y: 255, distance: 32.6
click at [1057, 255] on input "£2,000" at bounding box center [1017, 269] width 93 height 33
click at [671, 253] on input "text" at bounding box center [614, 269] width 158 height 33
click at [612, 118] on link "Personnel Costs" at bounding box center [612, 140] width 120 height 44
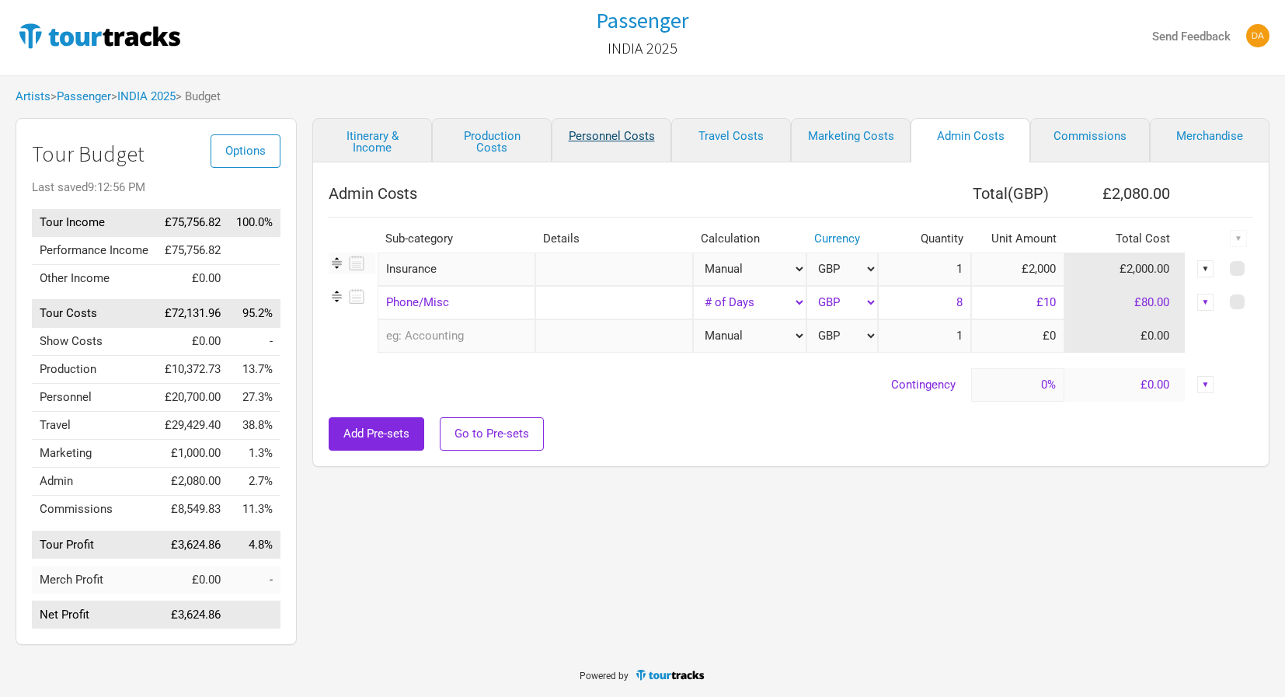
select select "GBP"
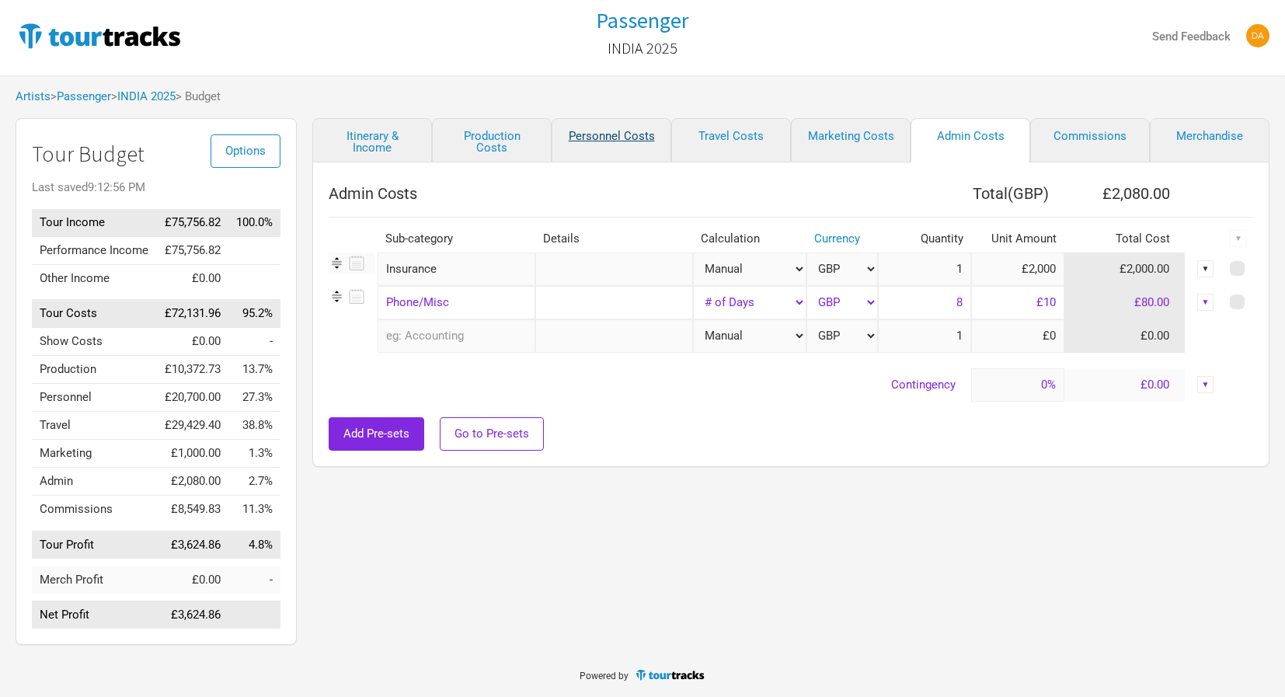
select select "GBP"
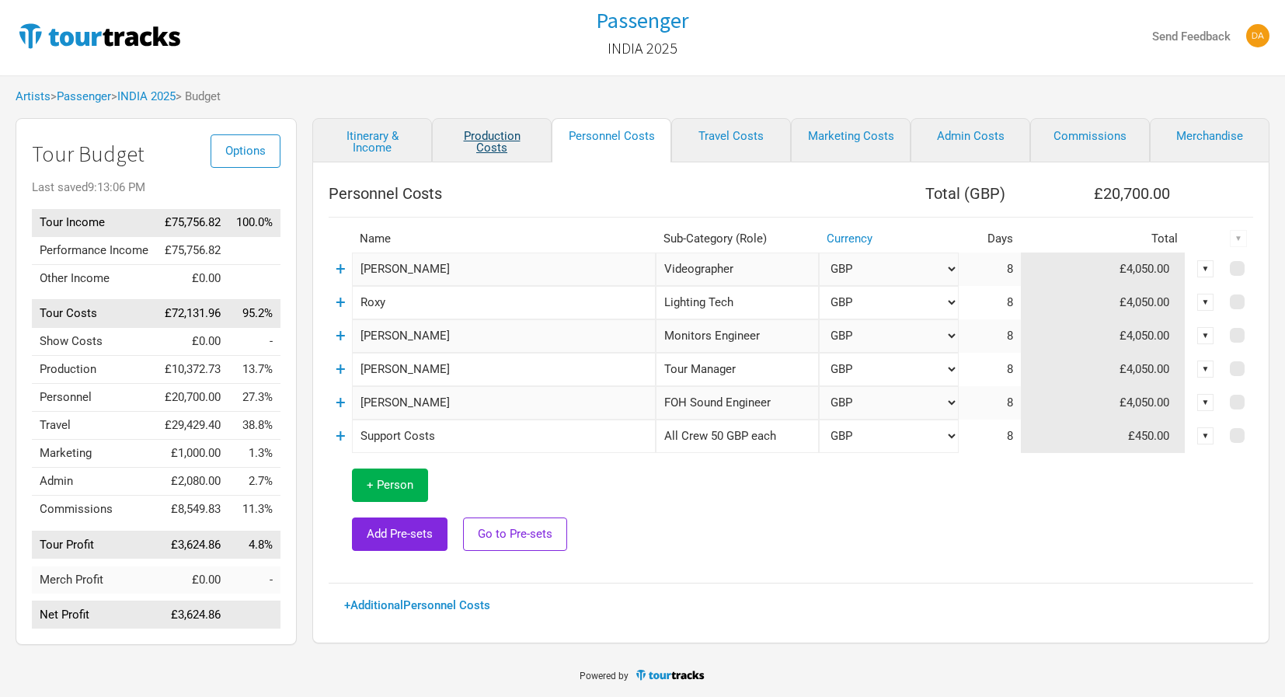
click at [491, 125] on link "Production Costs" at bounding box center [492, 140] width 120 height 44
select select "USD"
select select "Total Days"
select select "USD"
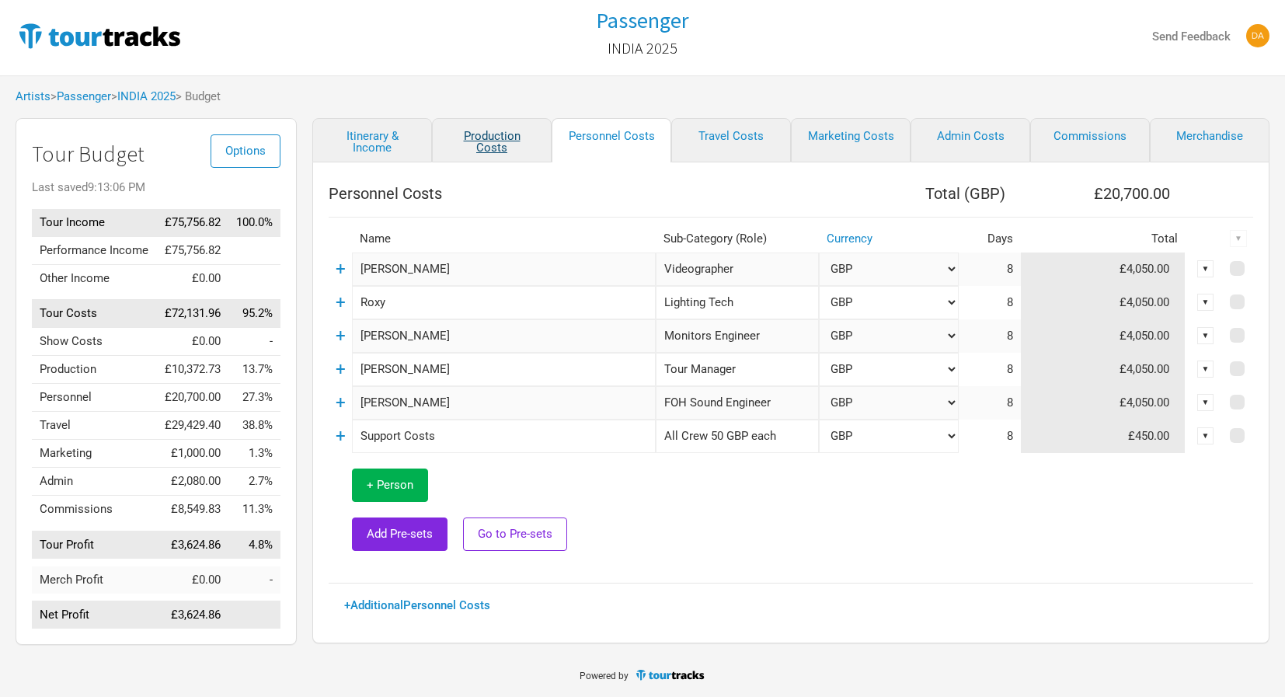
select select "Shows"
select select "GBP"
select select "Shows"
select select "GBP"
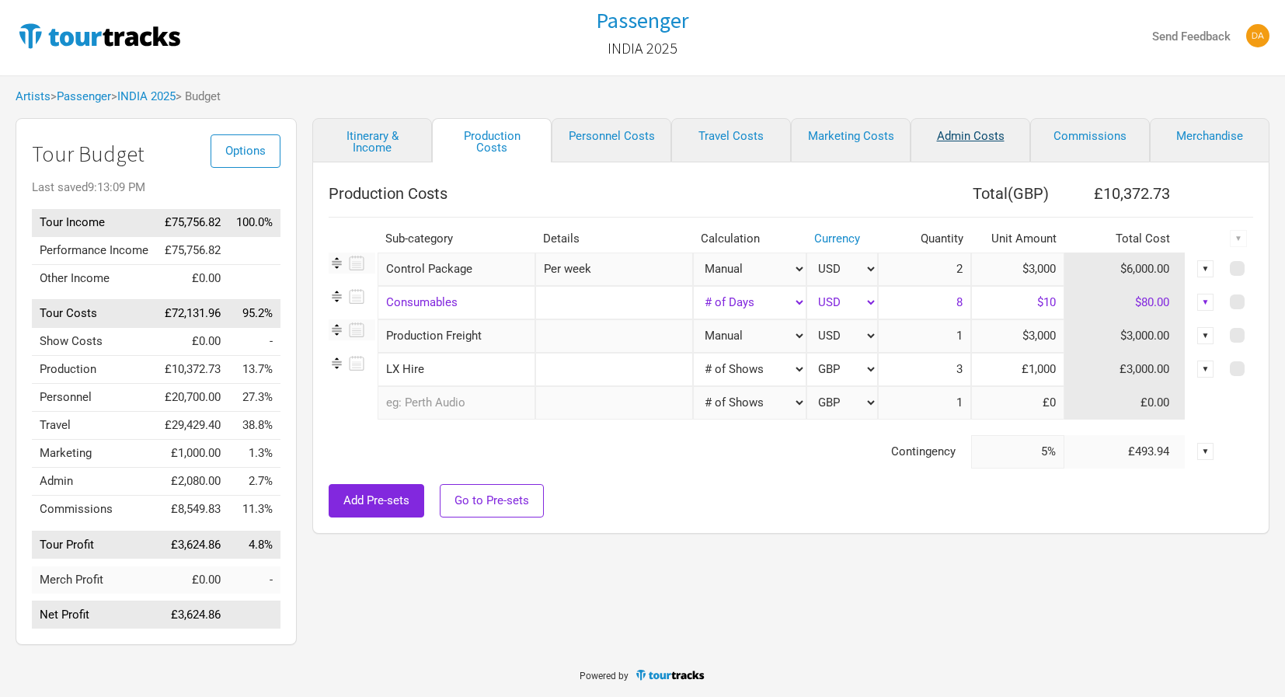
click at [980, 120] on link "Admin Costs" at bounding box center [971, 140] width 120 height 44
select select "GBP"
select select "Total Days"
select select "GBP"
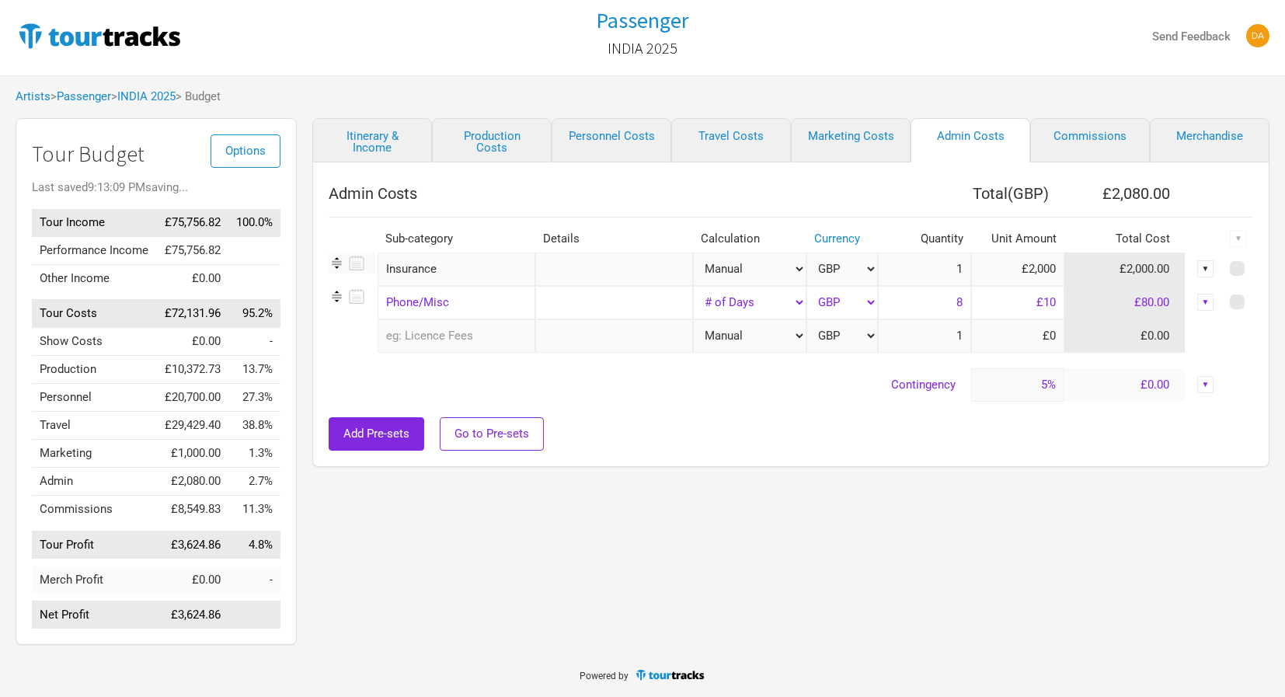
type input "0%"
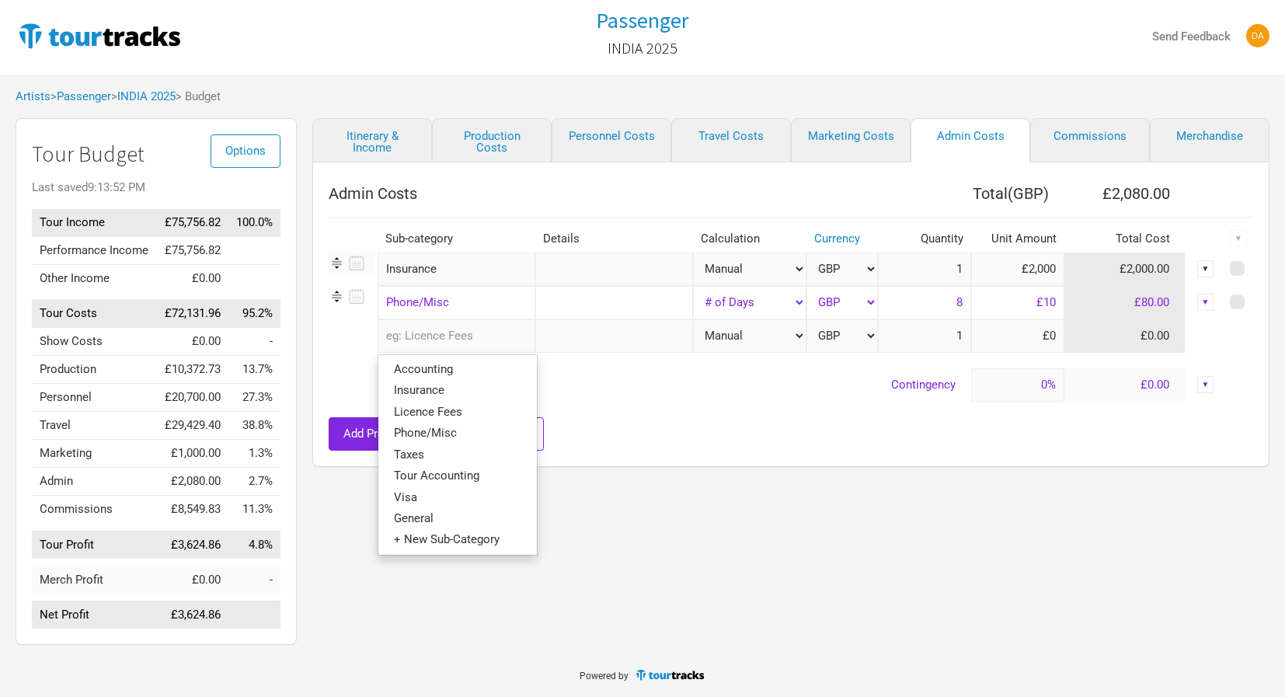
click at [486, 319] on input "text" at bounding box center [457, 335] width 158 height 33
click at [415, 486] on link "Visa" at bounding box center [457, 496] width 159 height 21
select select "GBP"
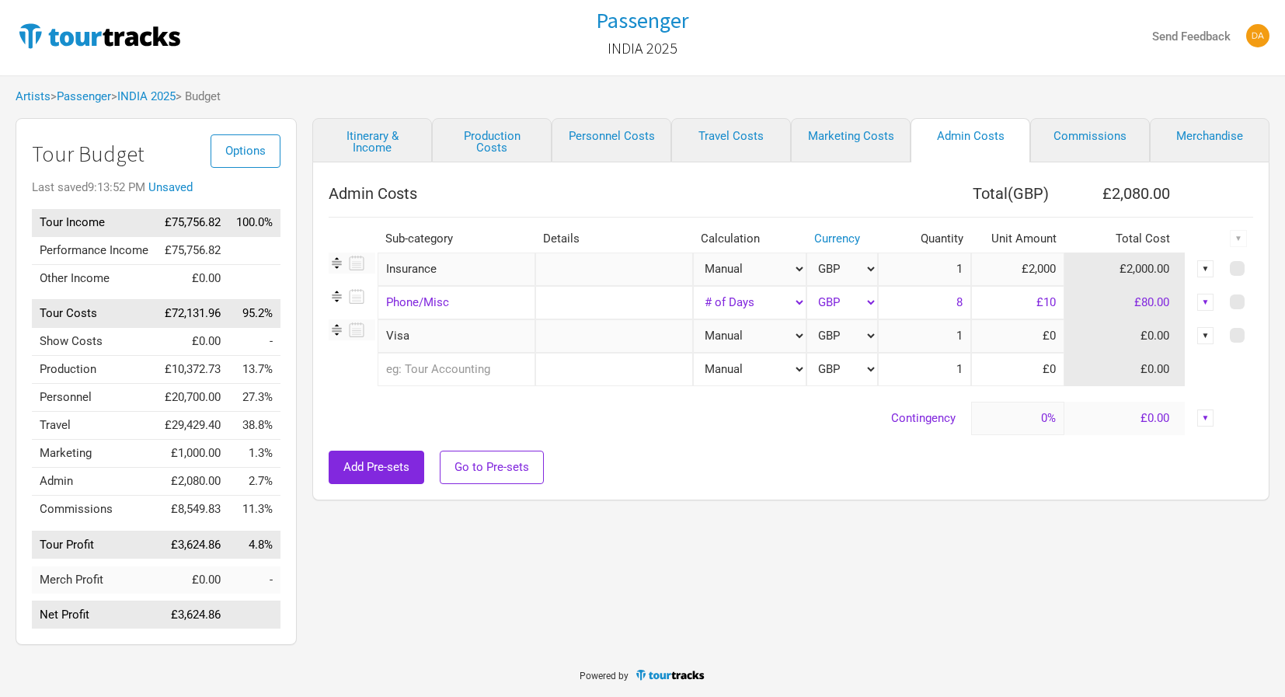
select select "USD"
type input "$0"
click at [960, 326] on input "1" at bounding box center [924, 335] width 93 height 33
type input "6"
click at [1045, 329] on input at bounding box center [1017, 335] width 93 height 33
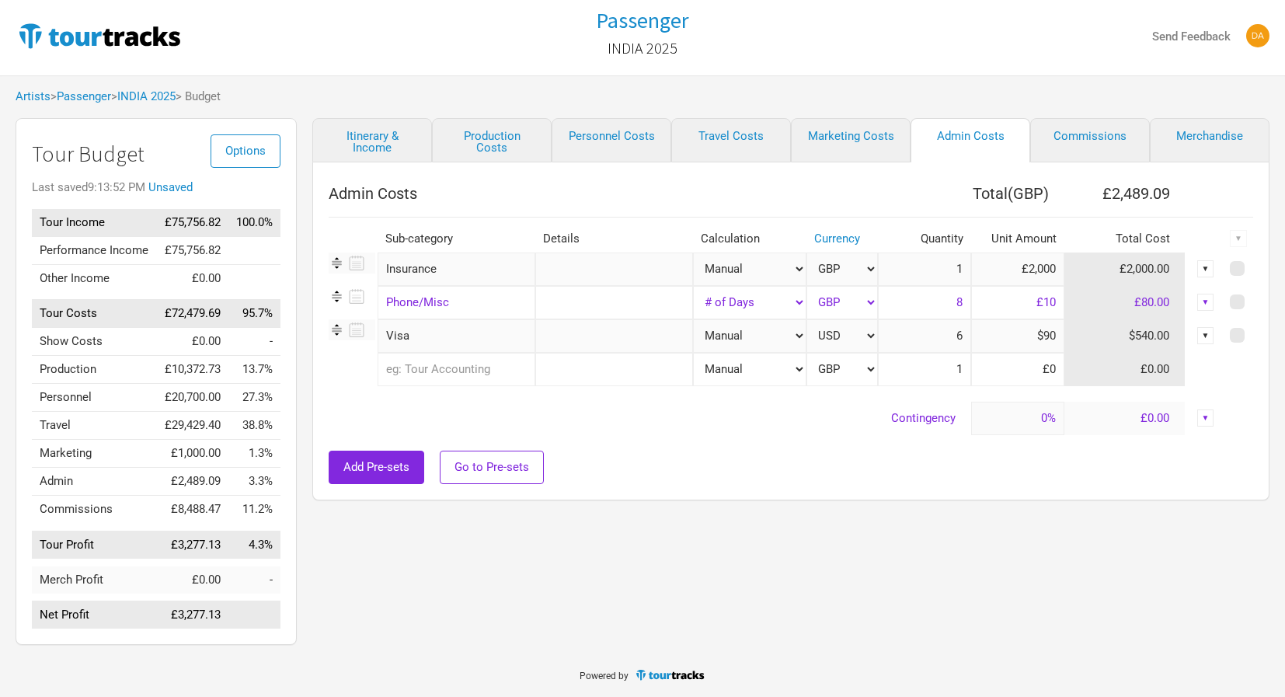
type input "$90"
click at [760, 435] on div at bounding box center [791, 443] width 925 height 16
click at [476, 355] on input "text" at bounding box center [457, 369] width 158 height 33
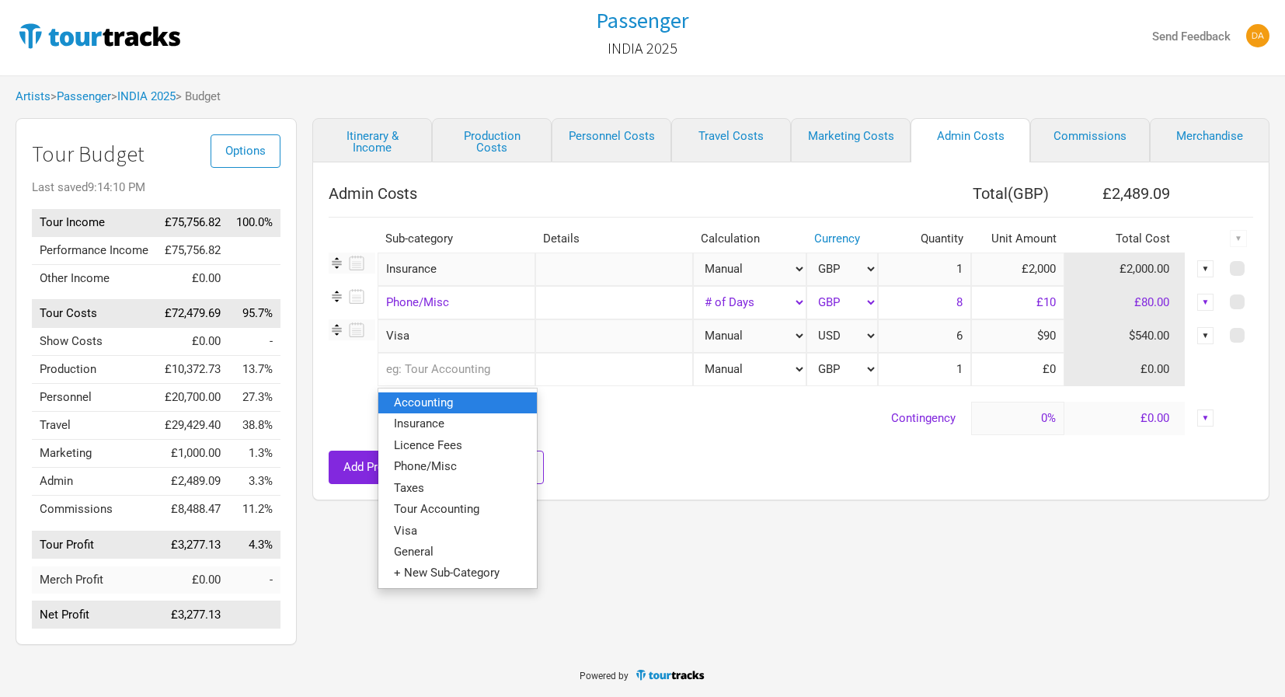
click at [444, 395] on span "Accounting" at bounding box center [423, 402] width 59 height 14
select select "GBP"
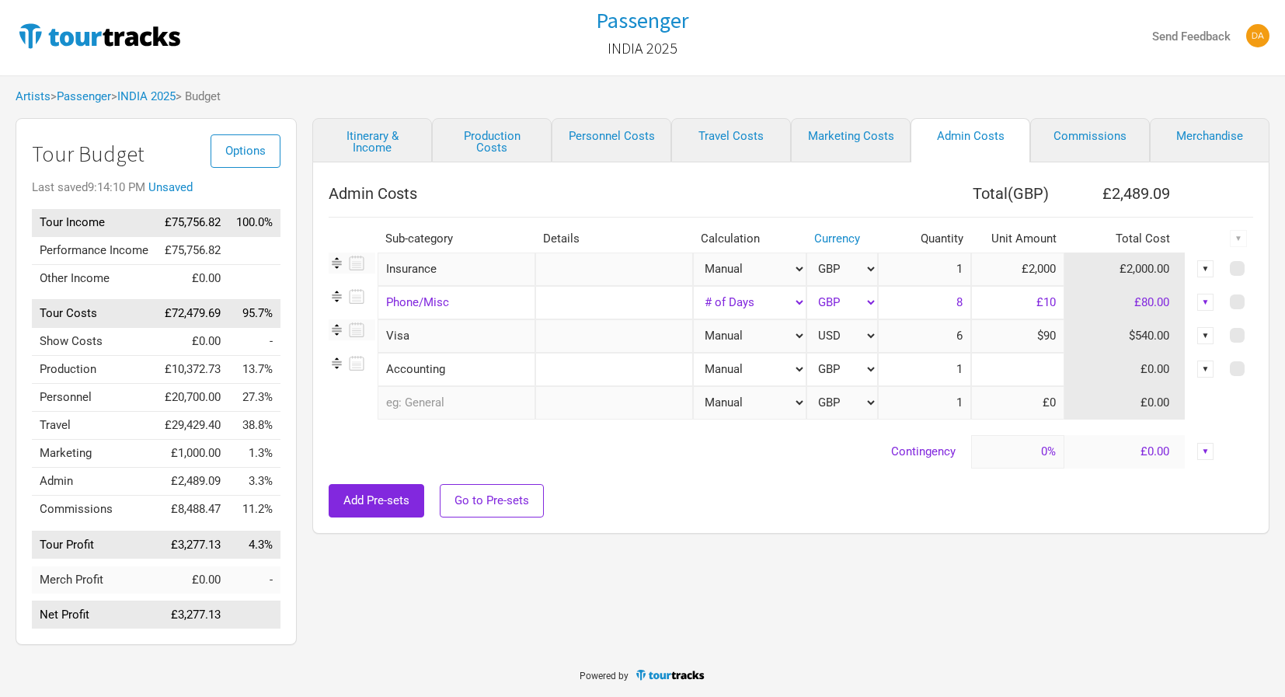
click at [1042, 357] on input at bounding box center [1017, 369] width 93 height 33
type input "£2,000"
click at [845, 455] on td "Contingency" at bounding box center [650, 451] width 643 height 33
click at [707, 127] on link "Travel Costs" at bounding box center [731, 140] width 120 height 44
type input "5%"
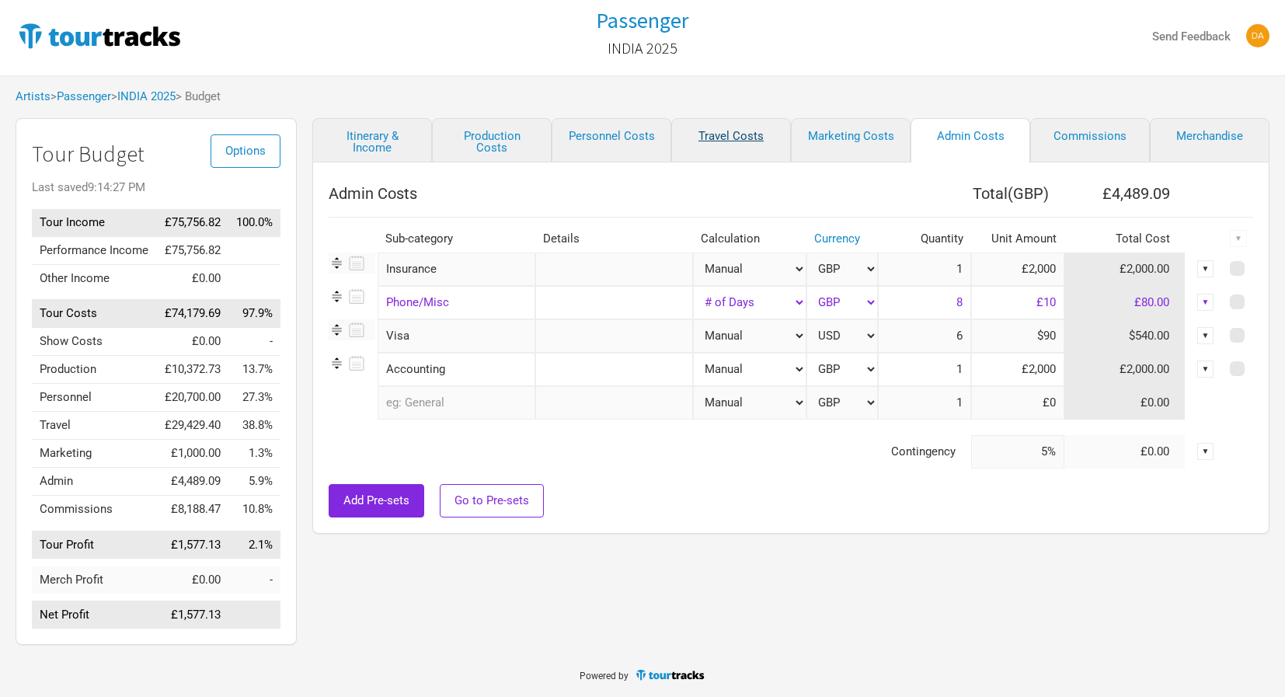
select select "GBP"
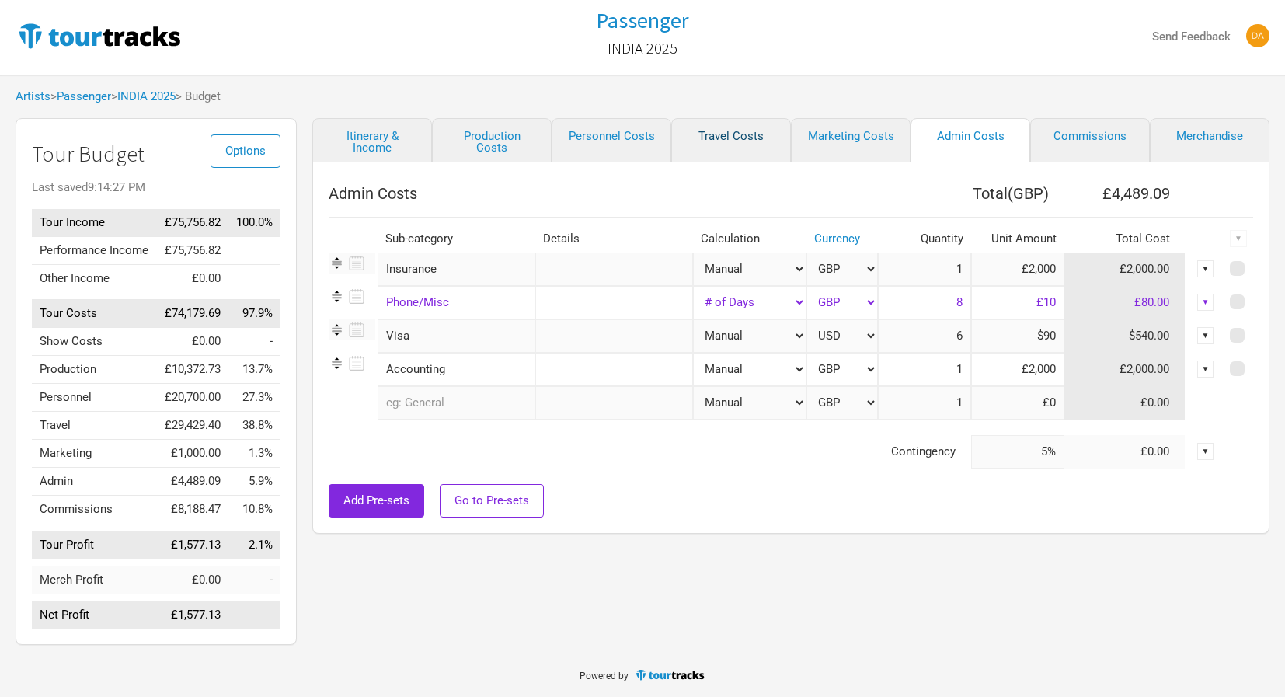
select select "GBP"
select select "Total Days"
select select "GBP"
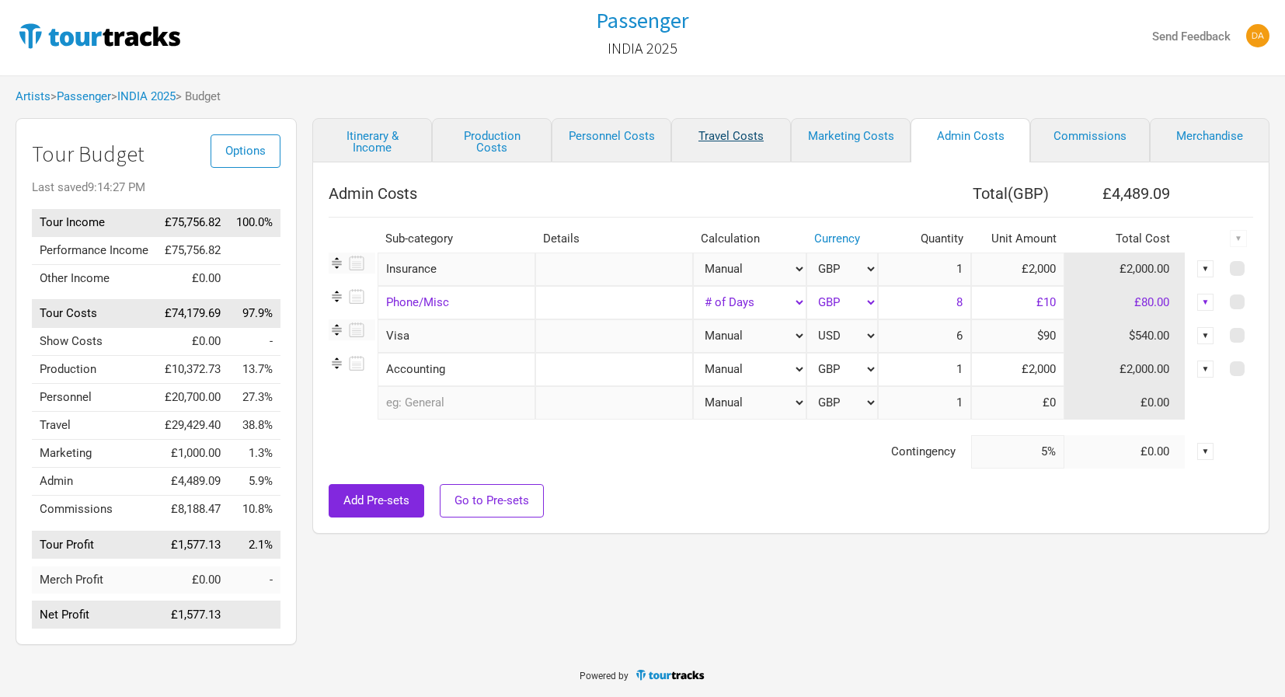
select select "GBP"
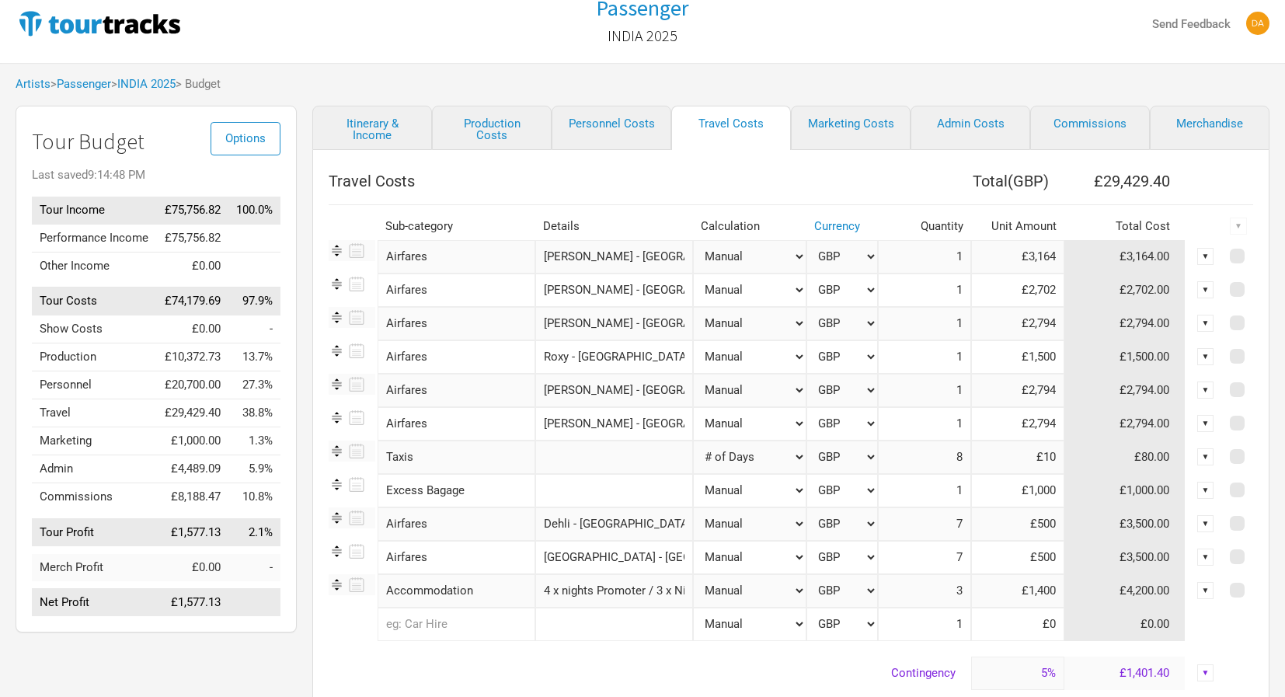
scroll to position [124, 0]
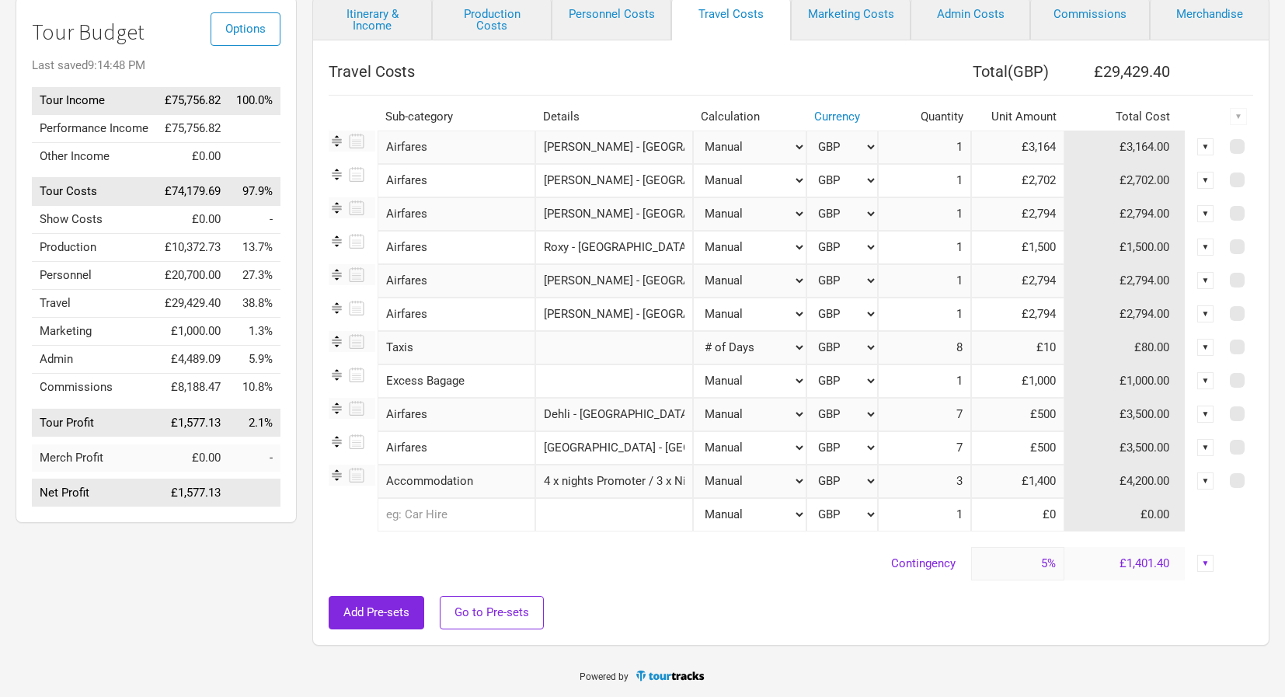
drag, startPoint x: 655, startPoint y: 248, endPoint x: 645, endPoint y: 251, distance: 10.6
click at [655, 248] on input "Roxy - [GEOGRAPHIC_DATA] to [GEOGRAPHIC_DATA]" at bounding box center [614, 247] width 158 height 33
drag, startPoint x: 1028, startPoint y: 246, endPoint x: 1071, endPoint y: 240, distance: 43.8
click at [1071, 240] on tr "Airfares 1 selection Roxy - [GEOGRAPHIC_DATA] to Dehli Manual # of Shows # of S…" at bounding box center [791, 247] width 925 height 33
drag, startPoint x: 1036, startPoint y: 244, endPoint x: 1051, endPoint y: 246, distance: 15.7
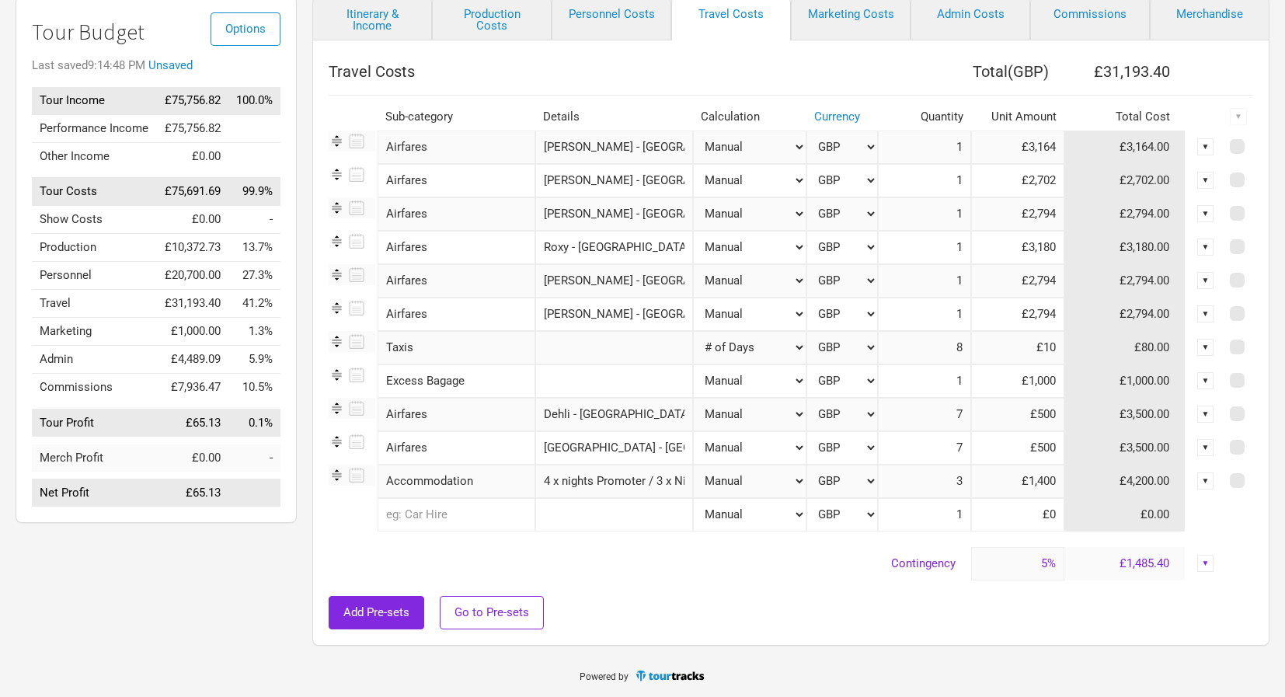
click at [1051, 246] on input "£3,180" at bounding box center [1017, 247] width 93 height 33
type input "£3,000"
click at [597, 350] on input "text" at bounding box center [614, 347] width 158 height 33
click at [963, 416] on input "7" at bounding box center [924, 414] width 93 height 33
drag, startPoint x: 1049, startPoint y: 415, endPoint x: 1108, endPoint y: 412, distance: 59.1
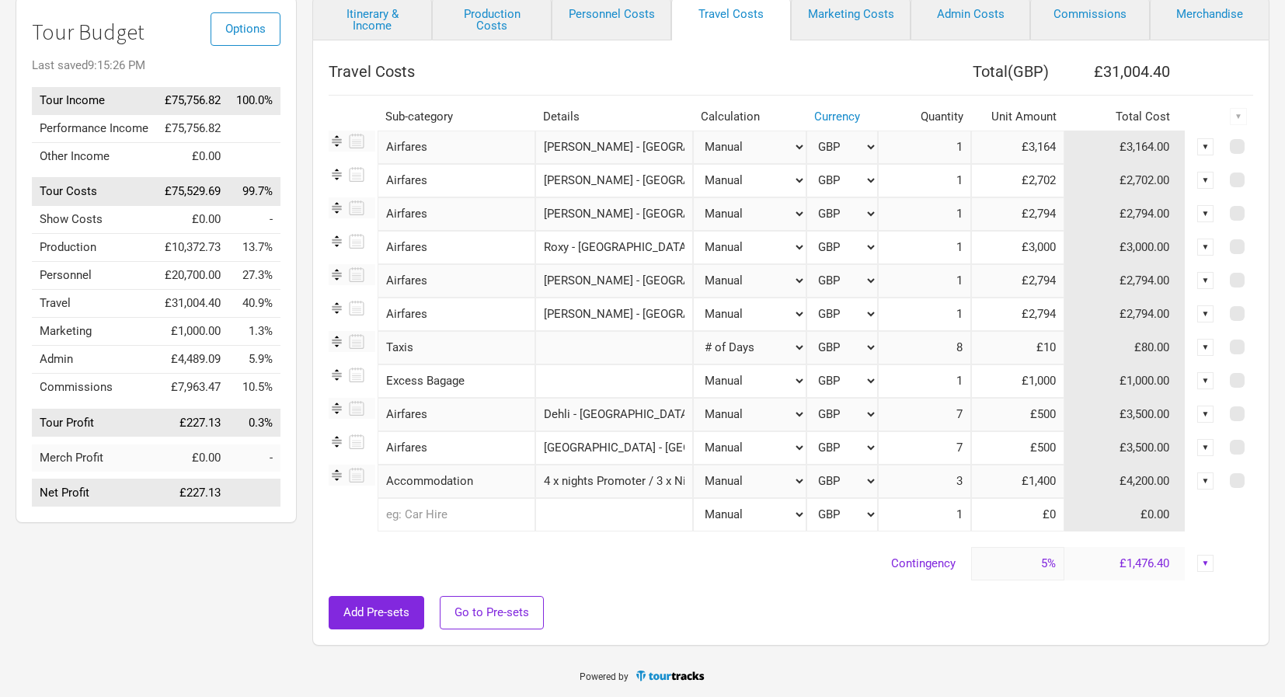
click at [1108, 412] on tr "Airfares 1 selection Dehli - [GEOGRAPHIC_DATA] Manual # of Shows # of Show Days…" at bounding box center [791, 414] width 925 height 33
type input "£0"
drag, startPoint x: 932, startPoint y: 419, endPoint x: 981, endPoint y: 407, distance: 50.3
click at [981, 407] on tr "Airfares 1 selection Dehli - [GEOGRAPHIC_DATA] Manual # of Shows # of Show Days…" at bounding box center [791, 414] width 925 height 33
click at [1034, 416] on input at bounding box center [1017, 414] width 93 height 33
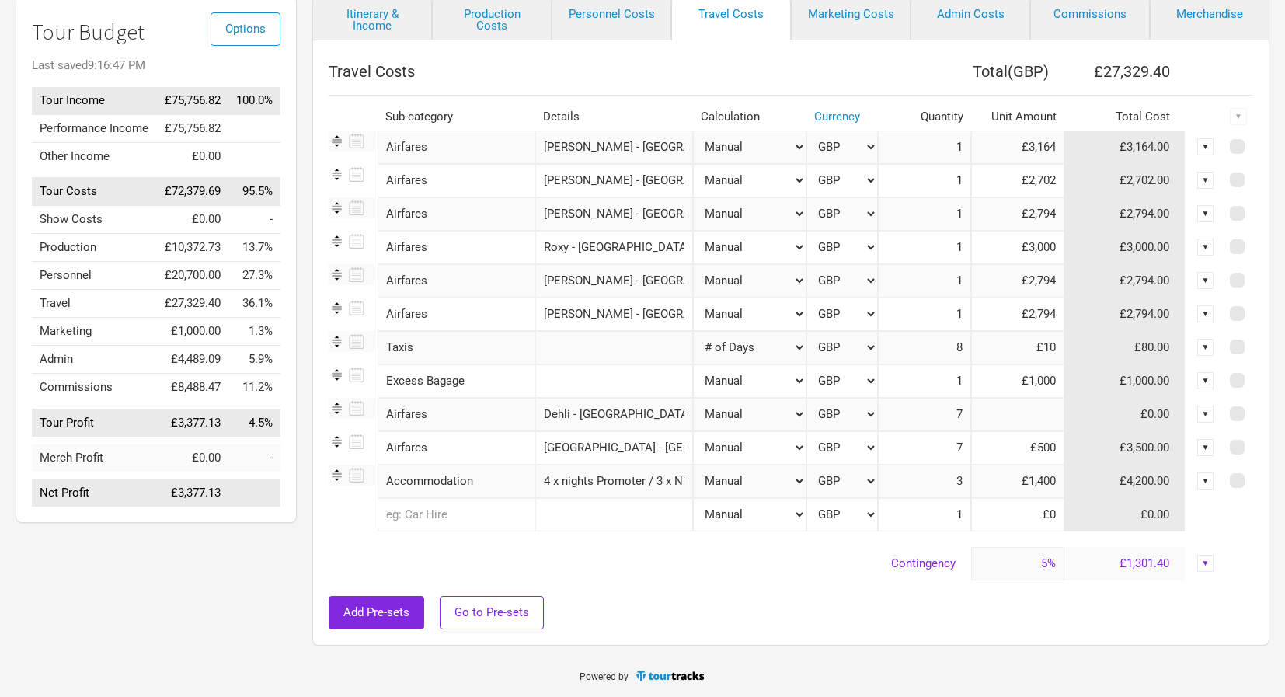
type input "£0"
click at [938, 416] on input "7" at bounding box center [924, 414] width 93 height 33
drag, startPoint x: 946, startPoint y: 415, endPoint x: 986, endPoint y: 413, distance: 40.4
click at [986, 413] on tr "Airfares 1 selection Dehli - [GEOGRAPHIC_DATA] Manual # of Shows # of Show Days…" at bounding box center [791, 414] width 925 height 33
type input "1"
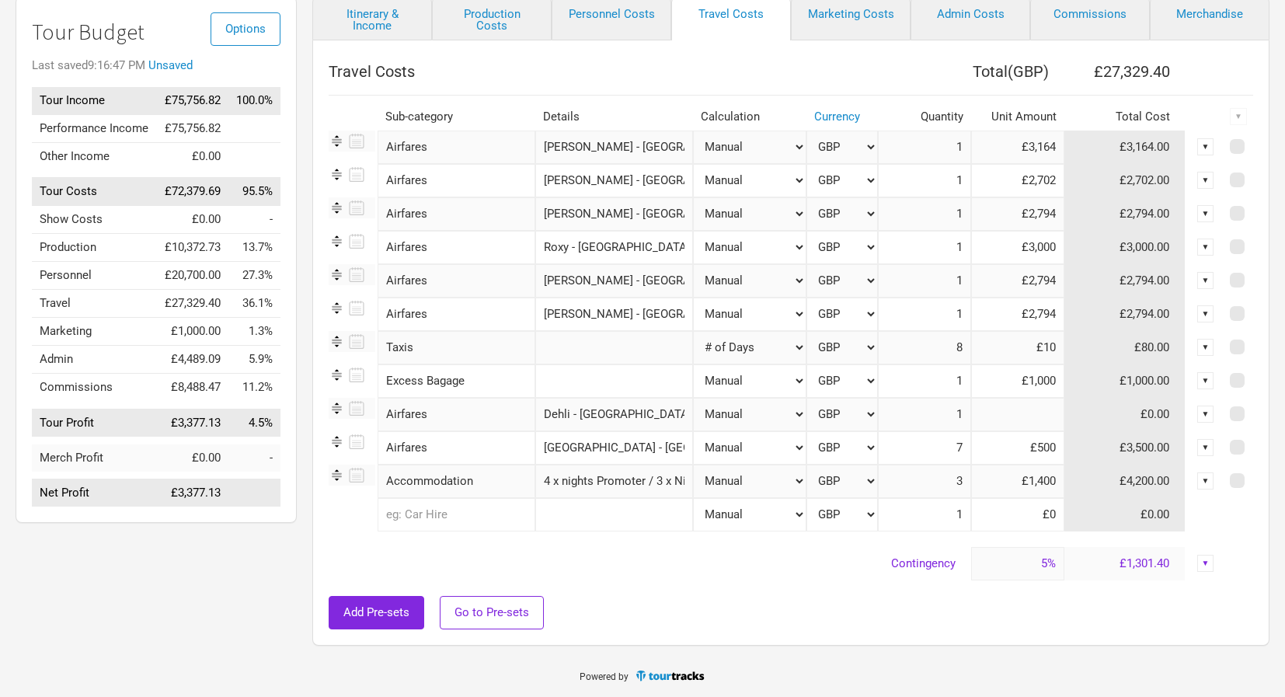
click at [1029, 419] on input at bounding box center [1017, 414] width 93 height 33
type input "£0"
select select "USD"
type input "$0"
click at [1050, 413] on input at bounding box center [1017, 414] width 93 height 33
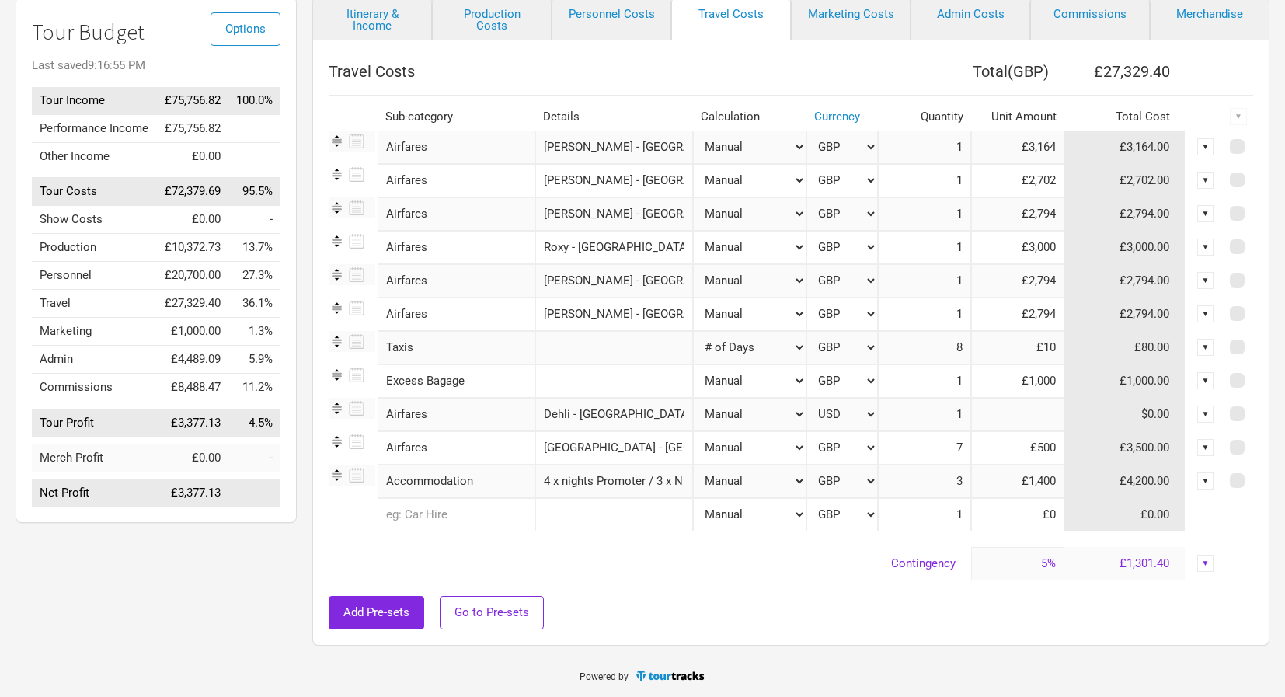
type input "$0"
select select "USD"
type input "$500"
click at [963, 451] on input "7" at bounding box center [924, 447] width 93 height 33
type input "1"
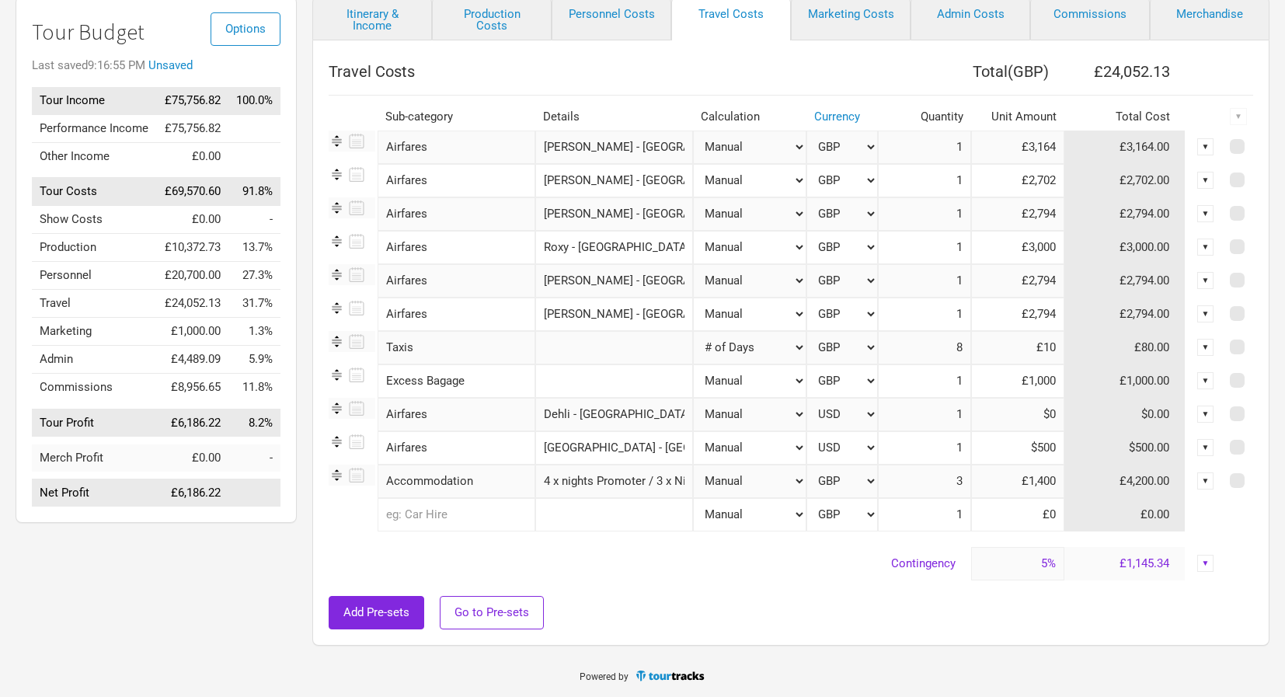
drag, startPoint x: 1033, startPoint y: 446, endPoint x: 1043, endPoint y: 447, distance: 9.4
click at [1043, 447] on input "$500" at bounding box center [1017, 447] width 93 height 33
drag, startPoint x: 1051, startPoint y: 445, endPoint x: 1035, endPoint y: 444, distance: 16.3
click at [1032, 447] on input "$500" at bounding box center [1017, 447] width 93 height 33
type input "$0"
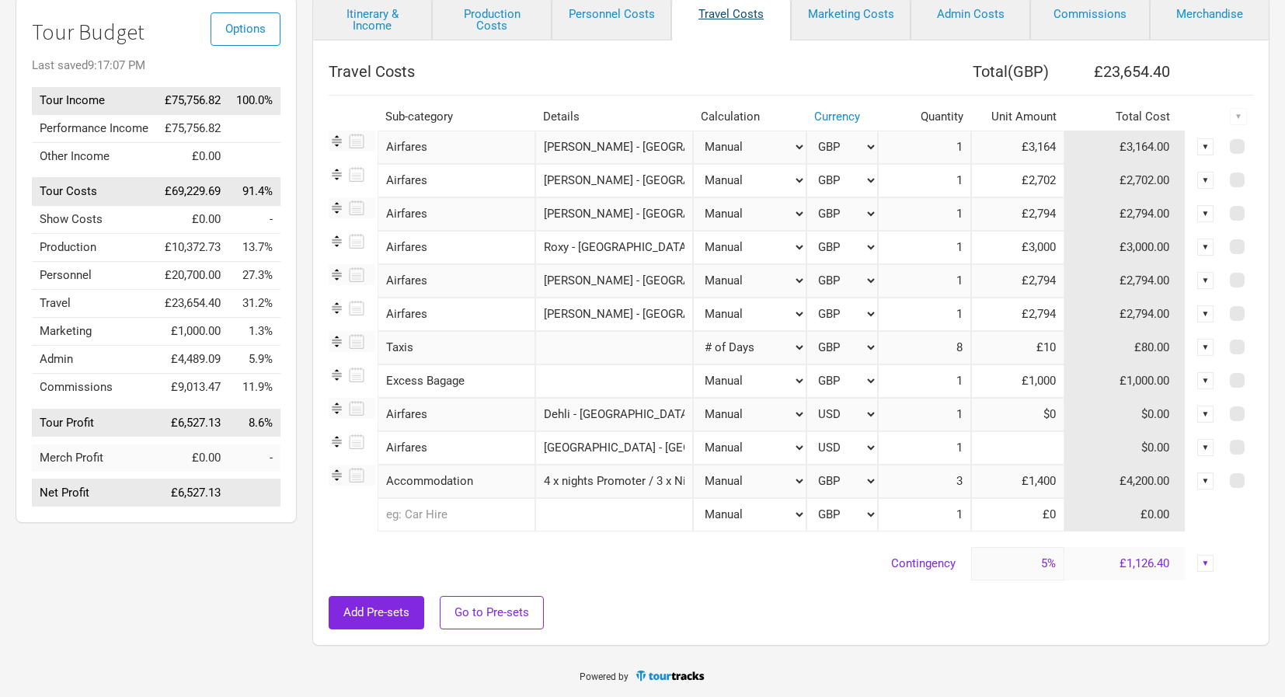
type input "$0"
click at [1054, 412] on input at bounding box center [1017, 414] width 93 height 33
type input "$1,349"
click at [1054, 441] on input at bounding box center [1017, 447] width 93 height 33
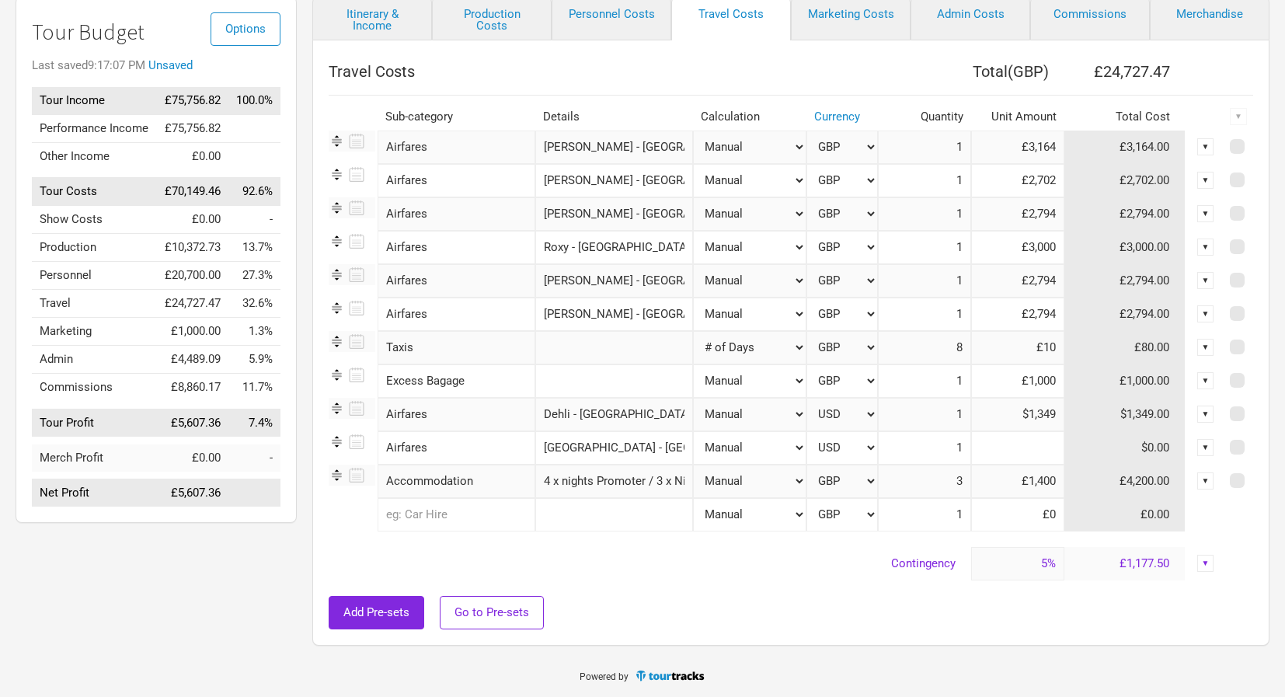
type input "$0"
type input "$1,050"
select select "USD"
drag, startPoint x: 1028, startPoint y: 382, endPoint x: 1094, endPoint y: 381, distance: 66.0
click at [1094, 381] on tr "Excess Bagage 1 selection Manual # of Shows # of Show Days # of Non-Show Days #…" at bounding box center [791, 380] width 925 height 33
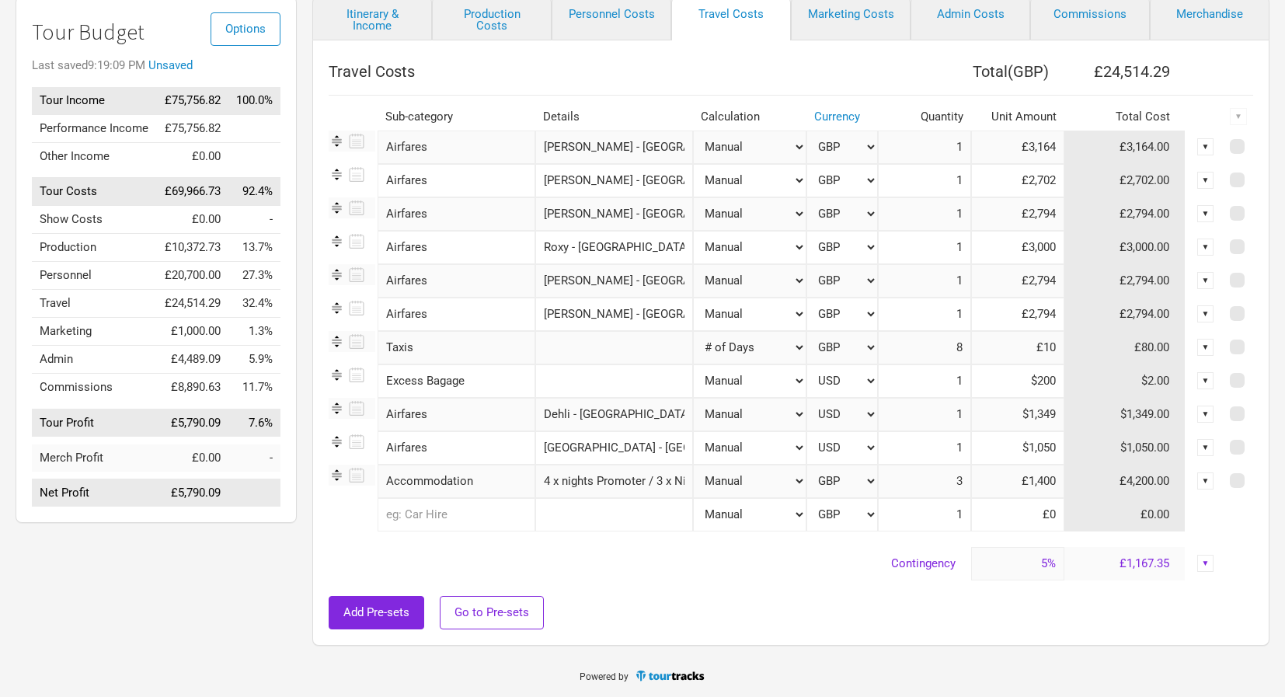
type input "$2,000"
click at [751, 585] on div at bounding box center [791, 588] width 925 height 16
